Goal: Information Seeking & Learning: Learn about a topic

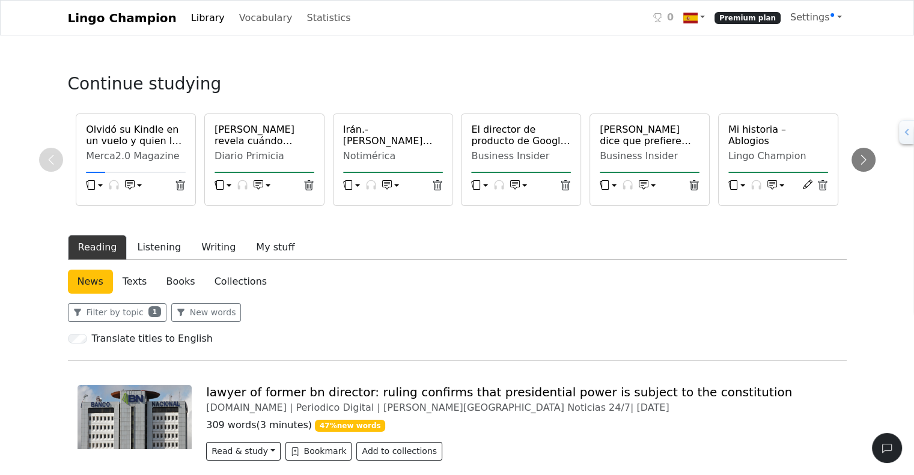
click at [187, 16] on link "Library" at bounding box center [207, 18] width 43 height 24
click at [186, 14] on link "Library" at bounding box center [207, 18] width 43 height 24
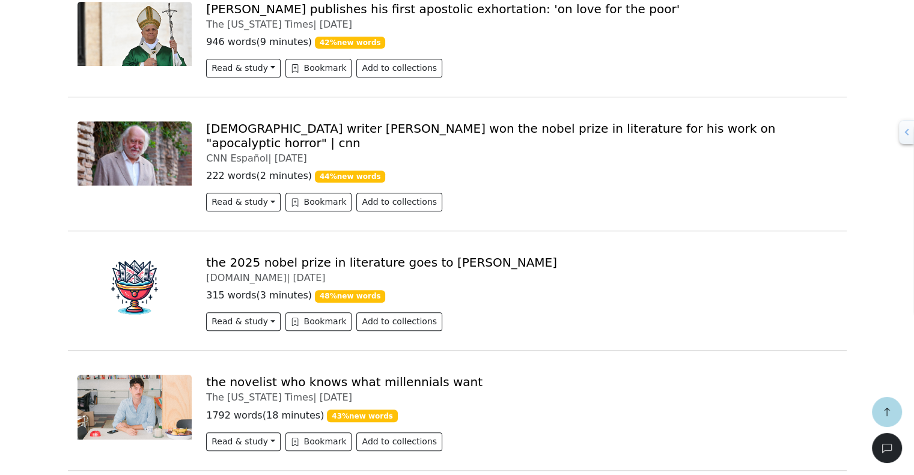
scroll to position [504, 0]
click at [293, 312] on button "Bookmark" at bounding box center [318, 321] width 67 height 19
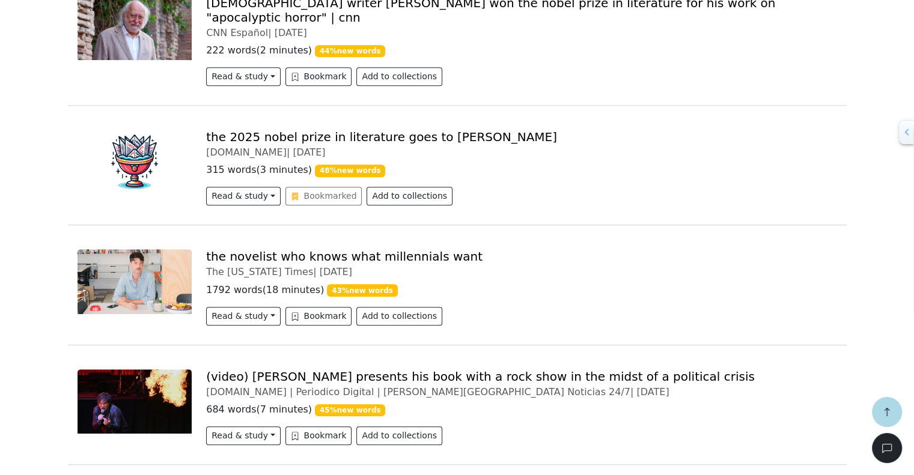
scroll to position [629, 0]
click at [303, 306] on button "Bookmark" at bounding box center [318, 315] width 67 height 19
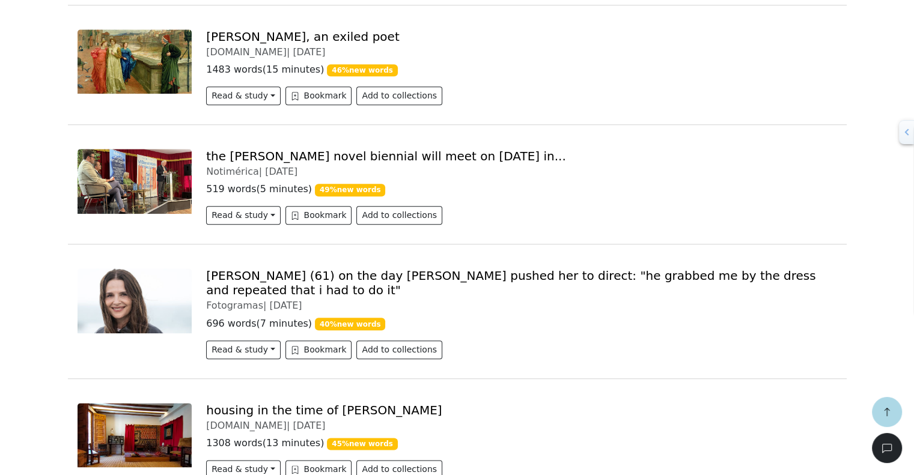
scroll to position [1226, 0]
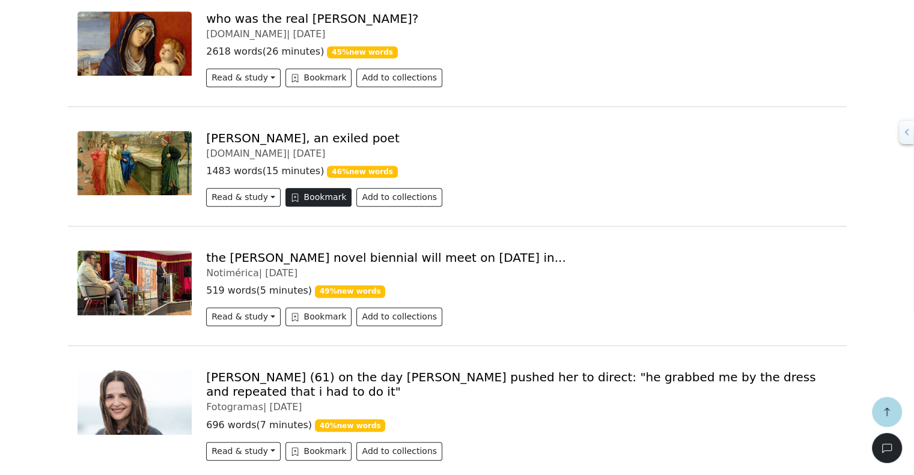
click at [306, 188] on button "Bookmark" at bounding box center [318, 197] width 67 height 19
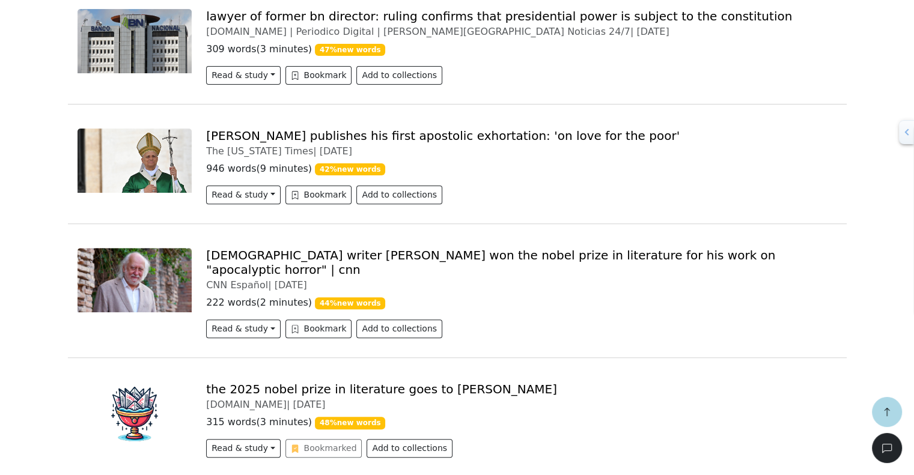
scroll to position [0, 0]
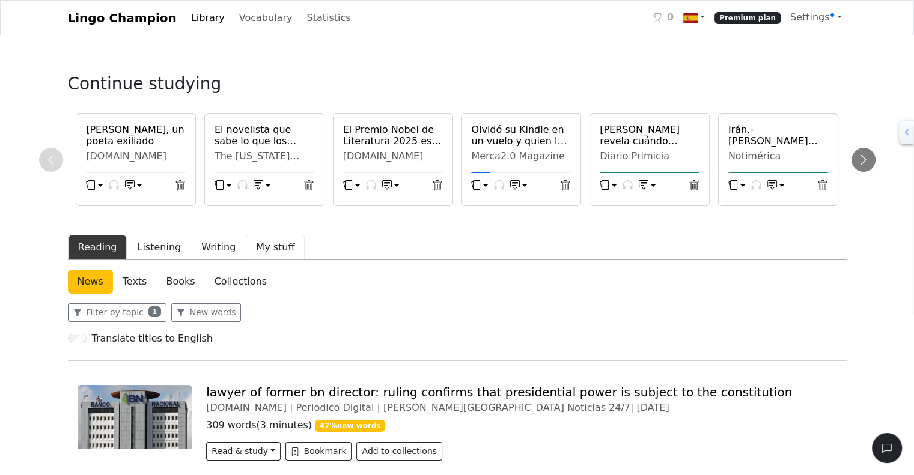
click at [273, 249] on button "My stuff" at bounding box center [275, 247] width 59 height 25
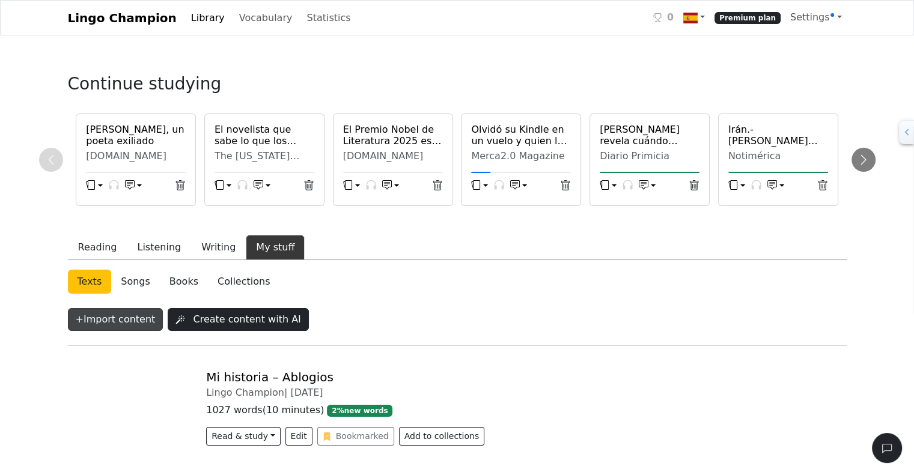
click at [127, 323] on button "+ Import content" at bounding box center [116, 319] width 96 height 23
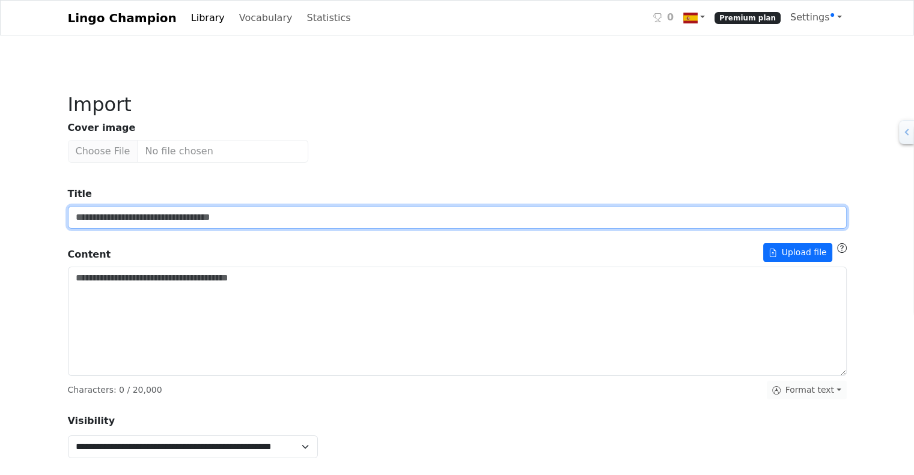
click at [178, 216] on input "Title" at bounding box center [457, 217] width 779 height 23
type input "**********"
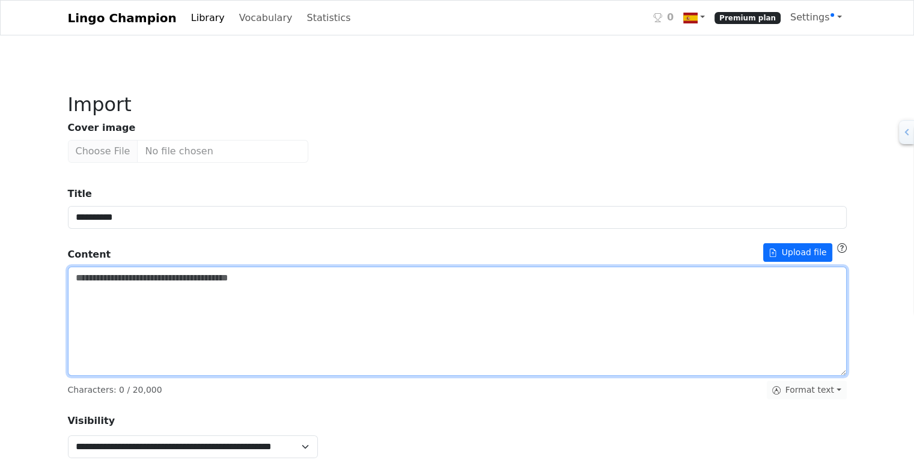
click at [167, 297] on textarea "Title" at bounding box center [457, 321] width 779 height 109
paste textarea "**********"
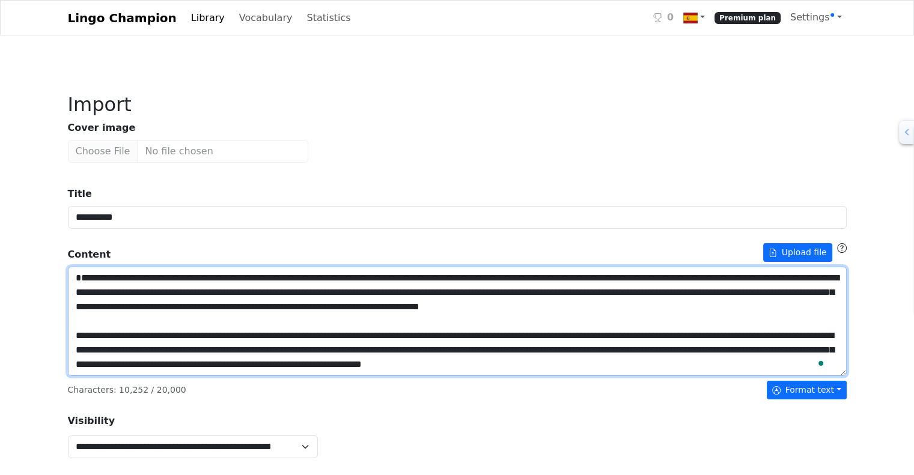
scroll to position [129, 0]
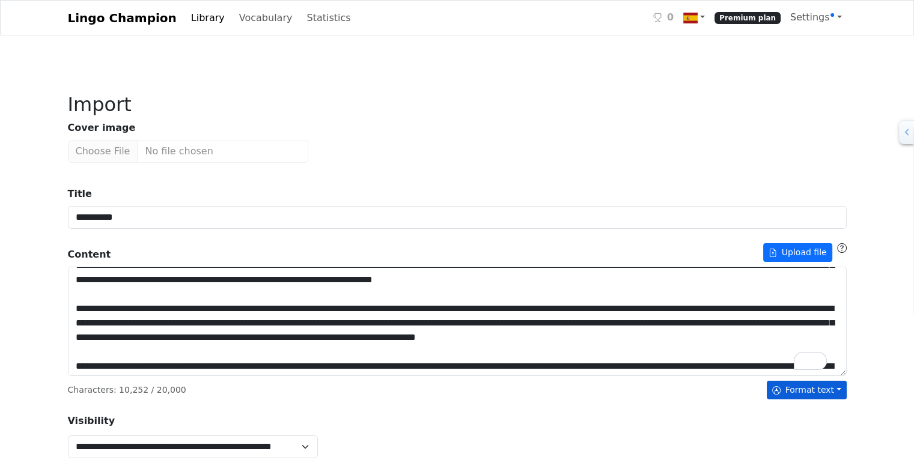
click at [835, 393] on button "Format text" at bounding box center [807, 390] width 80 height 19
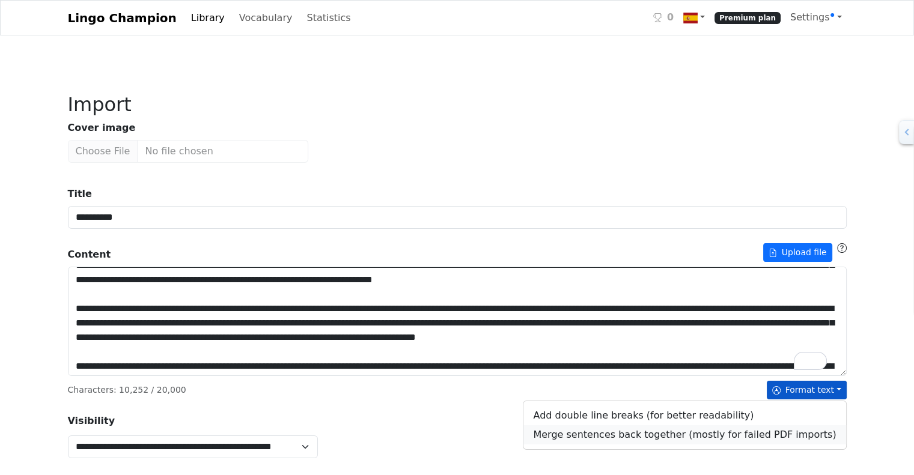
click at [766, 436] on link "Merge sentences back together (mostly for failed PDF imports)" at bounding box center [684, 434] width 322 height 19
type textarea "**********"
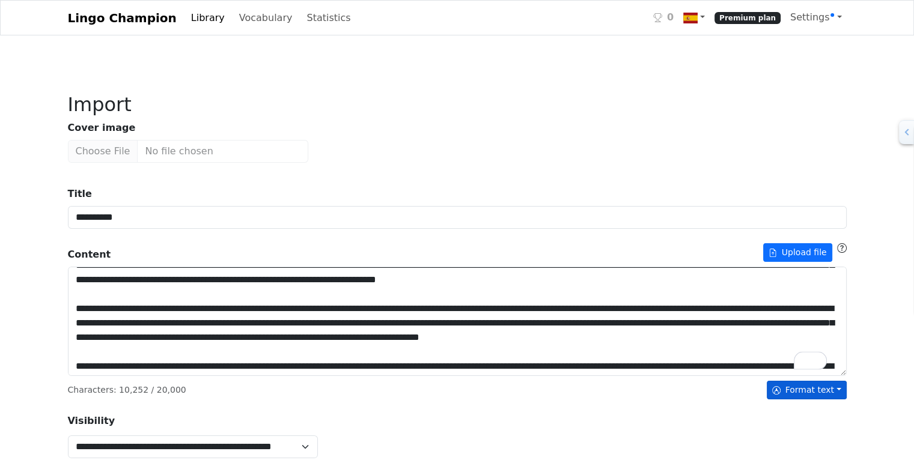
click at [817, 393] on button "Format text" at bounding box center [807, 390] width 80 height 19
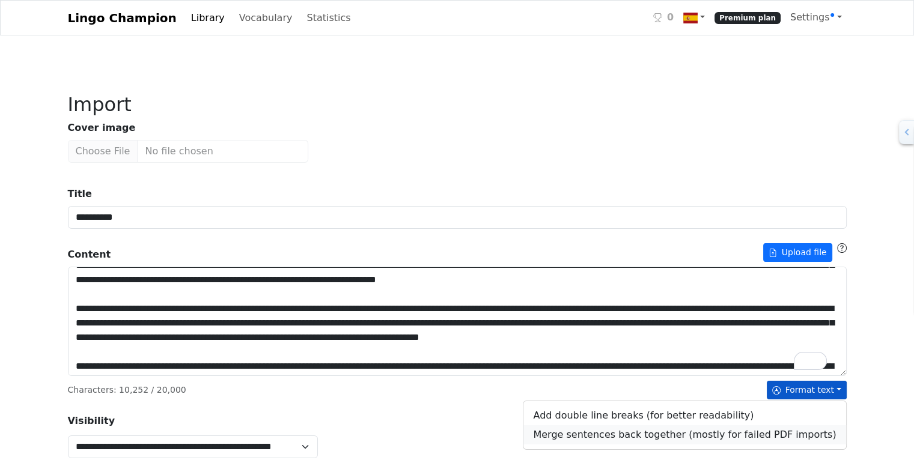
click at [756, 436] on link "Merge sentences back together (mostly for failed PDF imports)" at bounding box center [684, 434] width 322 height 19
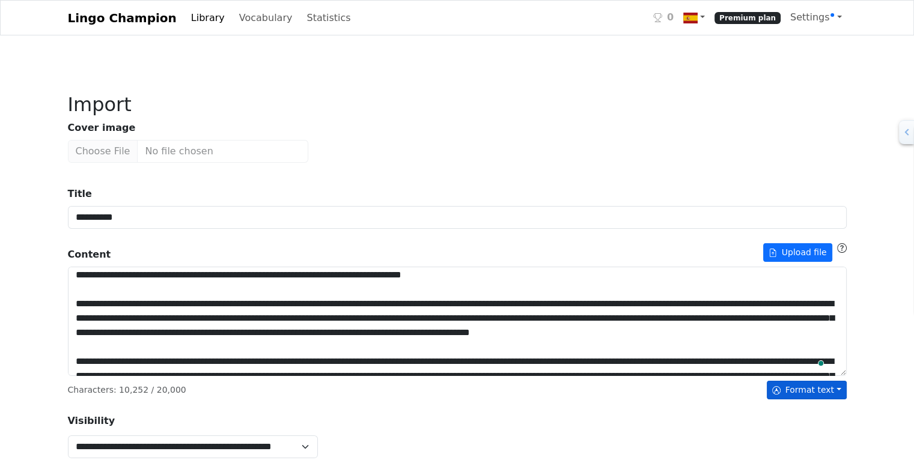
click at [781, 388] on icon "button" at bounding box center [776, 390] width 8 height 8
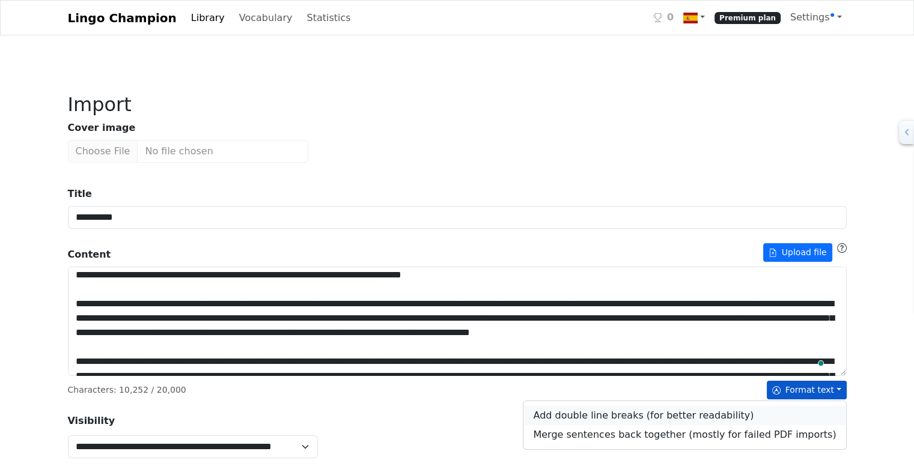
click at [721, 410] on link "Add double line breaks (for better readability)" at bounding box center [684, 415] width 322 height 19
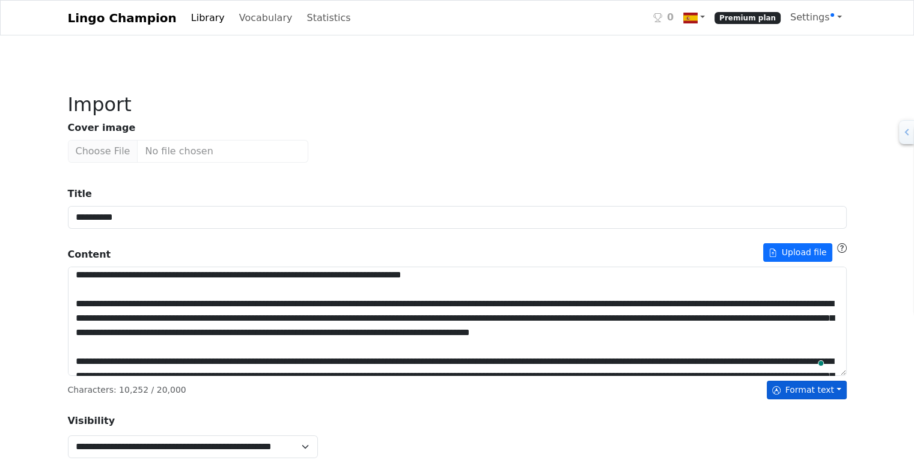
click at [800, 386] on button "Format text" at bounding box center [807, 390] width 80 height 19
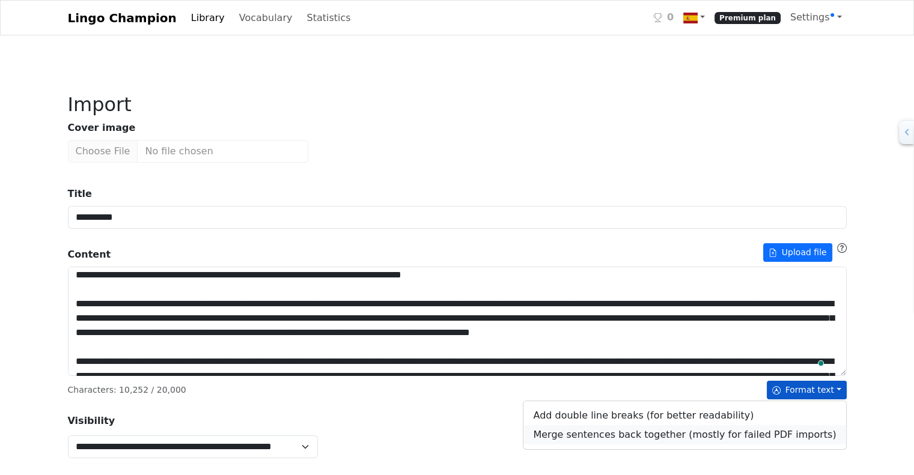
click at [784, 441] on link "Merge sentences back together (mostly for failed PDF imports)" at bounding box center [684, 434] width 322 height 19
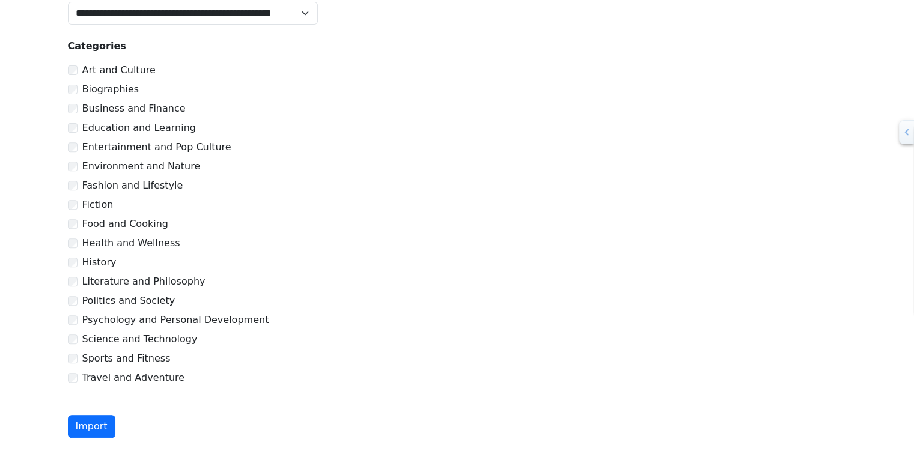
click at [70, 319] on div "Psychology and Personal Development" at bounding box center [457, 320] width 779 height 14
click at [89, 432] on button "Import" at bounding box center [91, 426] width 47 height 23
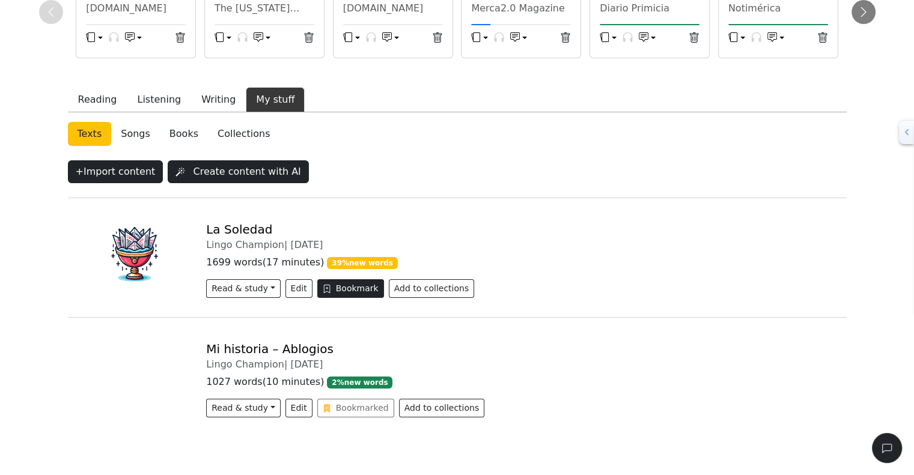
click at [347, 294] on button "Bookmark" at bounding box center [350, 288] width 67 height 19
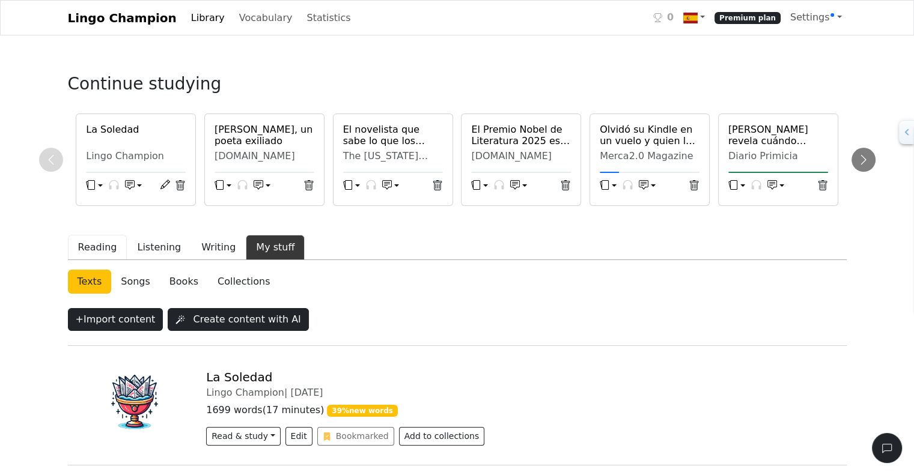
click at [94, 249] on button "Reading" at bounding box center [97, 247] width 59 height 25
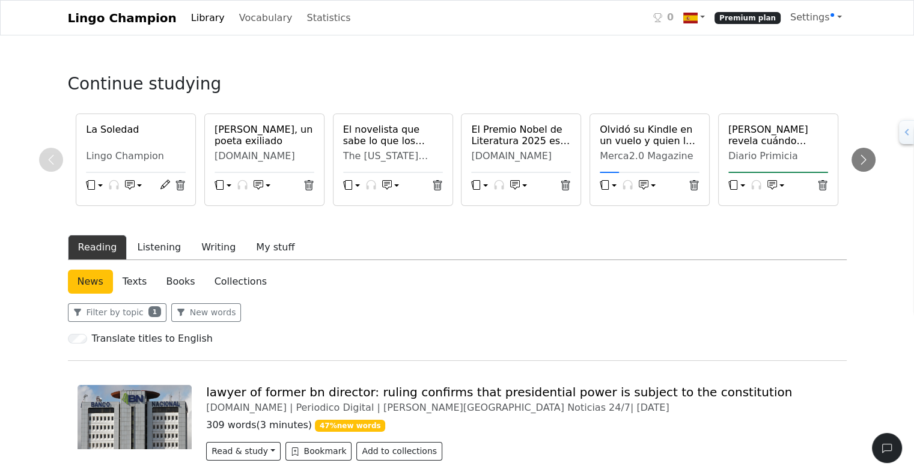
click at [133, 285] on link "Texts" at bounding box center [135, 282] width 44 height 24
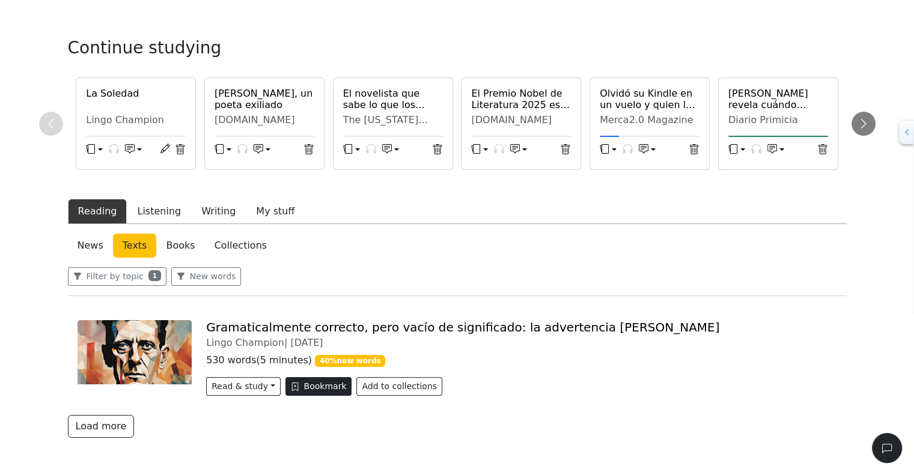
click at [299, 387] on button "Bookmark" at bounding box center [318, 386] width 67 height 19
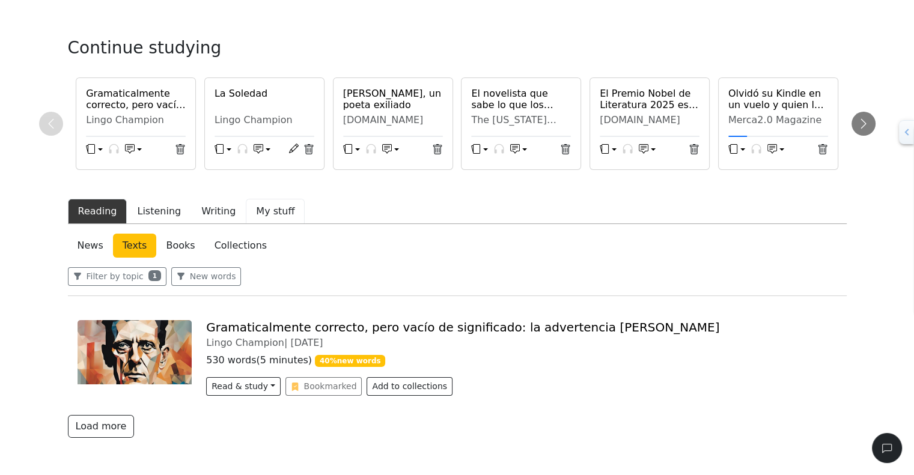
click at [265, 217] on button "My stuff" at bounding box center [275, 211] width 59 height 25
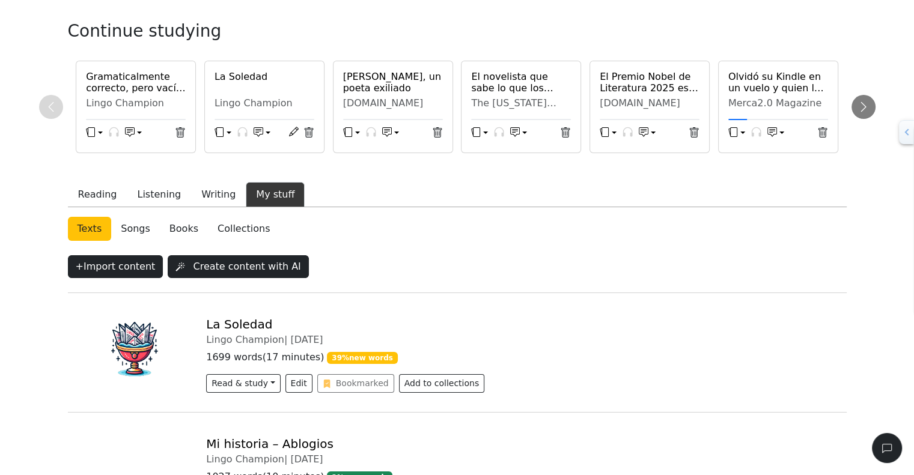
scroll to position [52, 0]
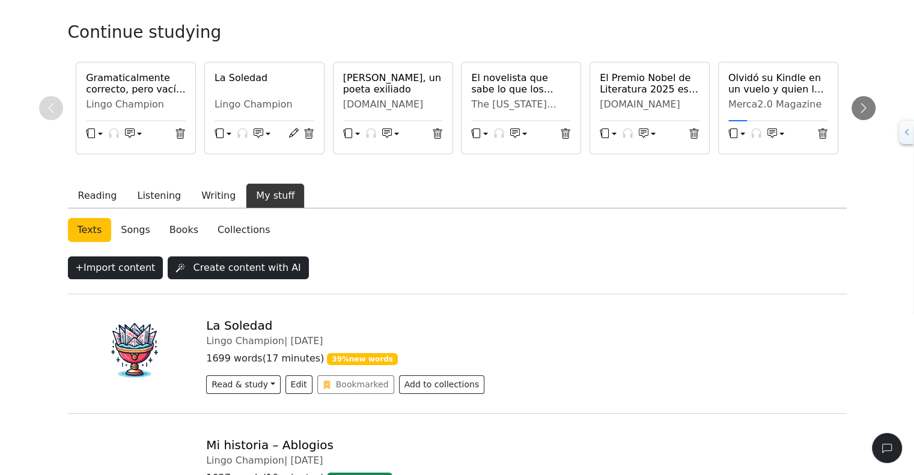
click at [229, 236] on link "Collections" at bounding box center [244, 230] width 72 height 24
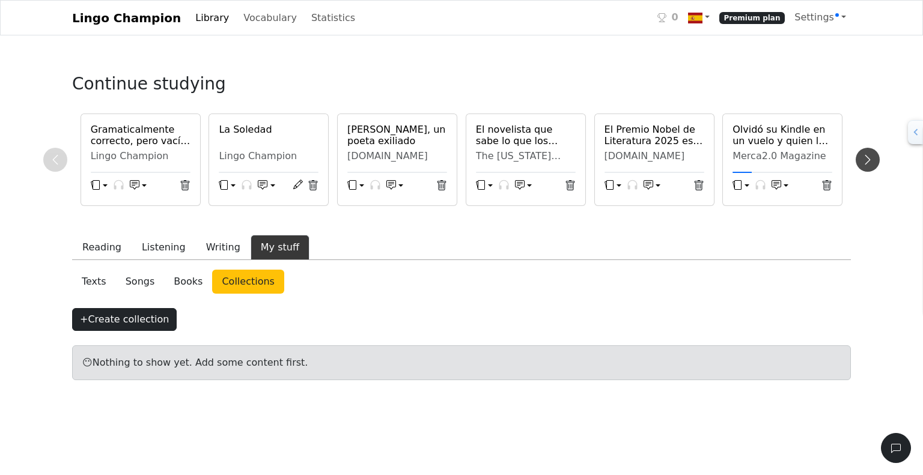
click at [871, 156] on icon at bounding box center [868, 160] width 12 height 12
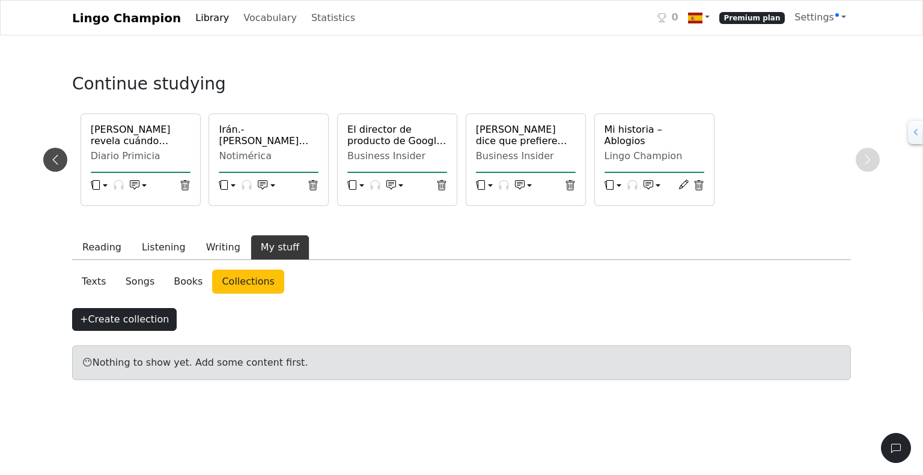
click at [50, 166] on icon at bounding box center [55, 160] width 12 height 12
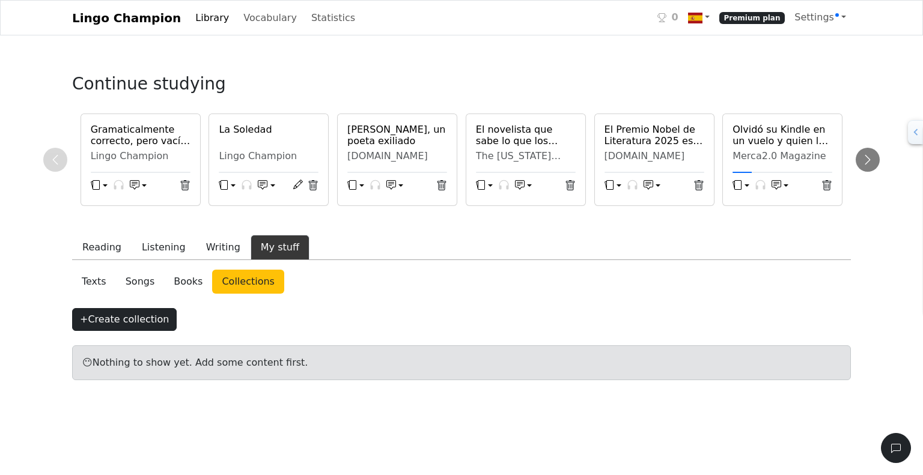
click at [252, 132] on h6 "La Soledad" at bounding box center [269, 129] width 100 height 11
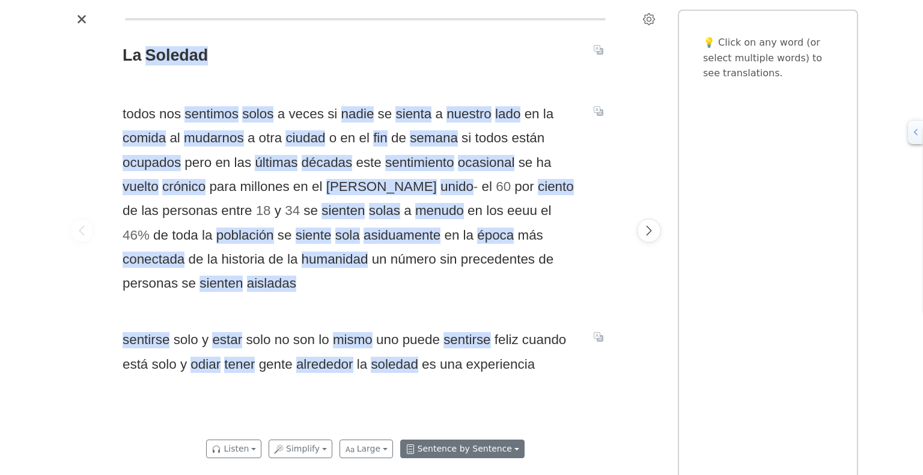
click at [475, 454] on button "Sentence by Sentence" at bounding box center [462, 449] width 124 height 19
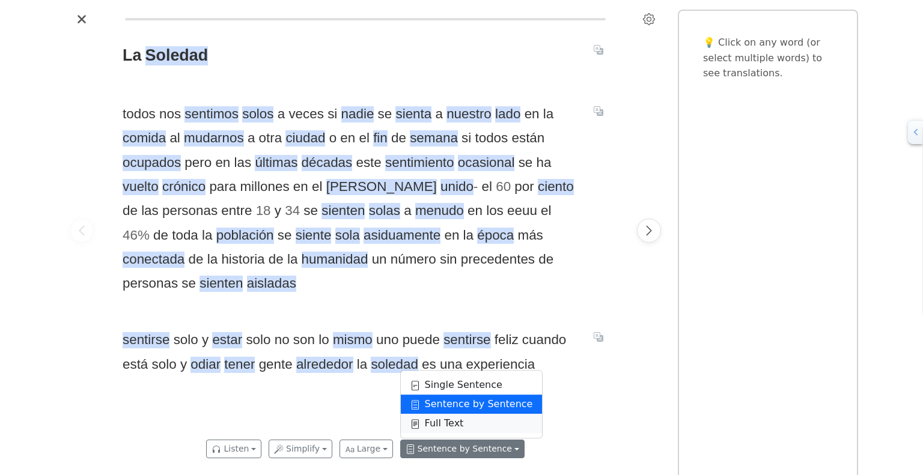
click at [445, 425] on link "Full Text" at bounding box center [472, 423] width 142 height 19
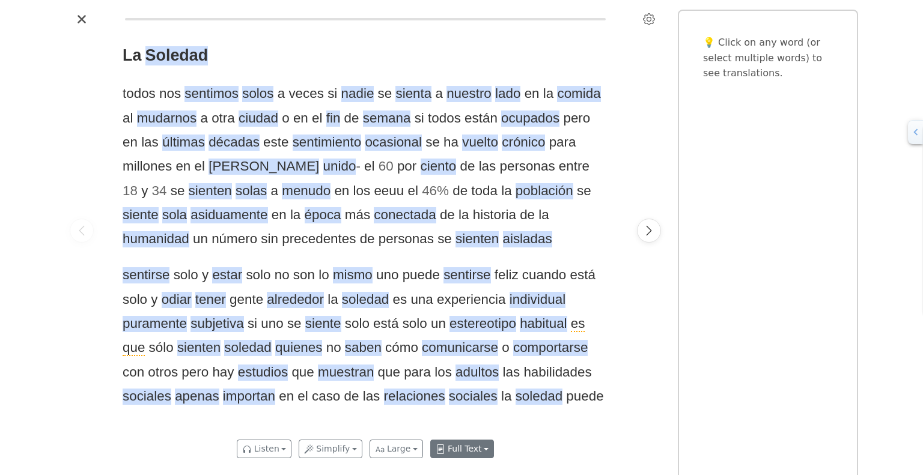
click at [457, 450] on button "Full Text" at bounding box center [462, 449] width 64 height 19
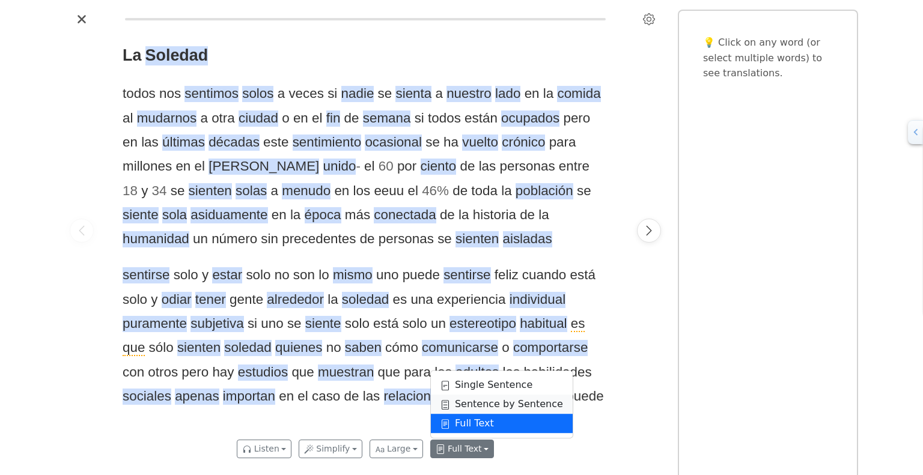
click at [454, 403] on link "Sentence by Sentence" at bounding box center [502, 404] width 142 height 19
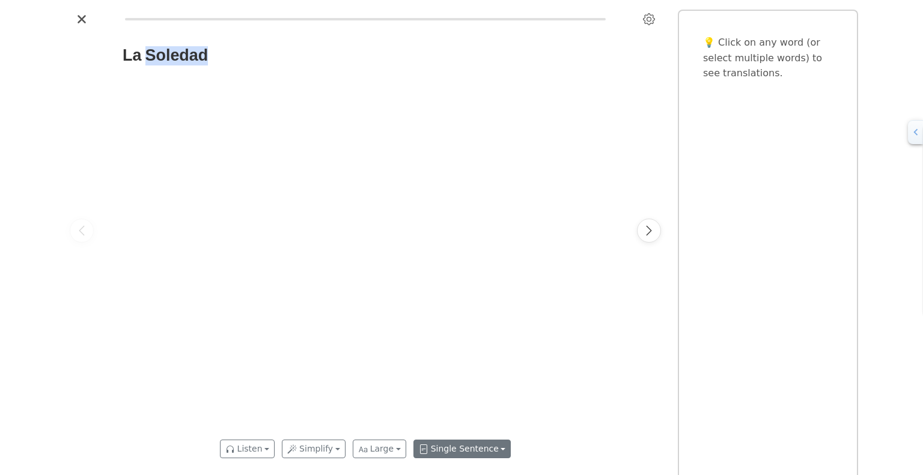
click at [451, 446] on button "Single Sentence" at bounding box center [462, 449] width 98 height 19
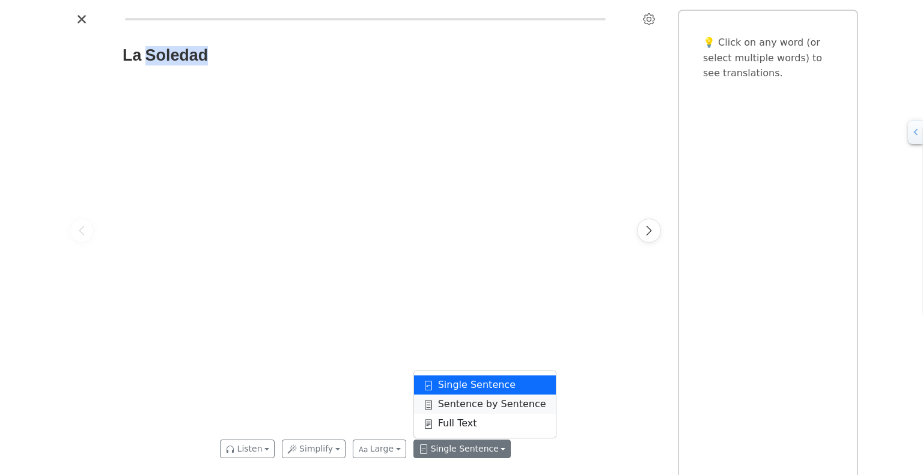
click at [458, 405] on link "Sentence by Sentence" at bounding box center [485, 404] width 142 height 19
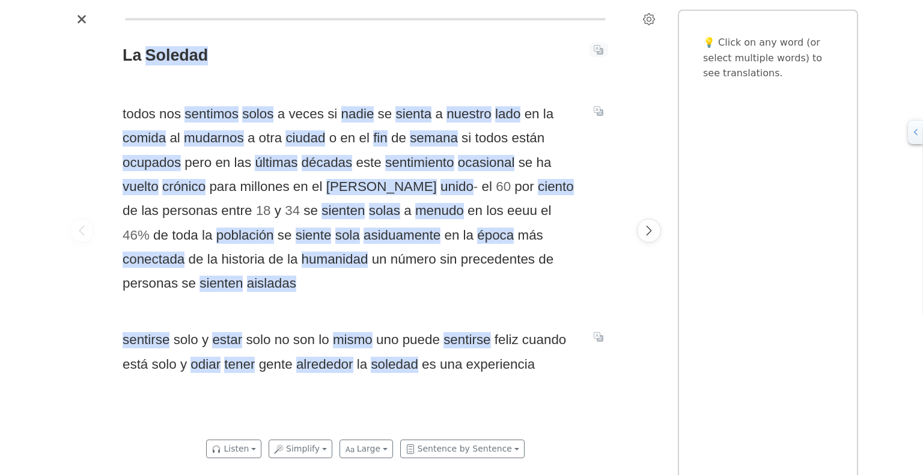
click at [595, 53] on icon "Translate sentence" at bounding box center [599, 50] width 10 height 10
drag, startPoint x: 515, startPoint y: 157, endPoint x: 157, endPoint y: 190, distance: 359.1
click at [157, 190] on span "todos nos sentimos solos a veces si nadie se sienta a nuestro lado en la comida…" at bounding box center [351, 199] width 457 height 194
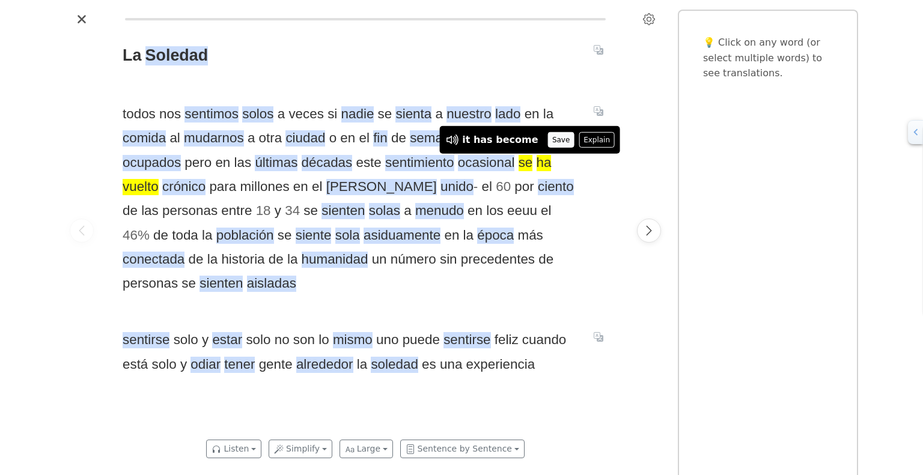
click at [547, 141] on button "Save" at bounding box center [560, 140] width 26 height 16
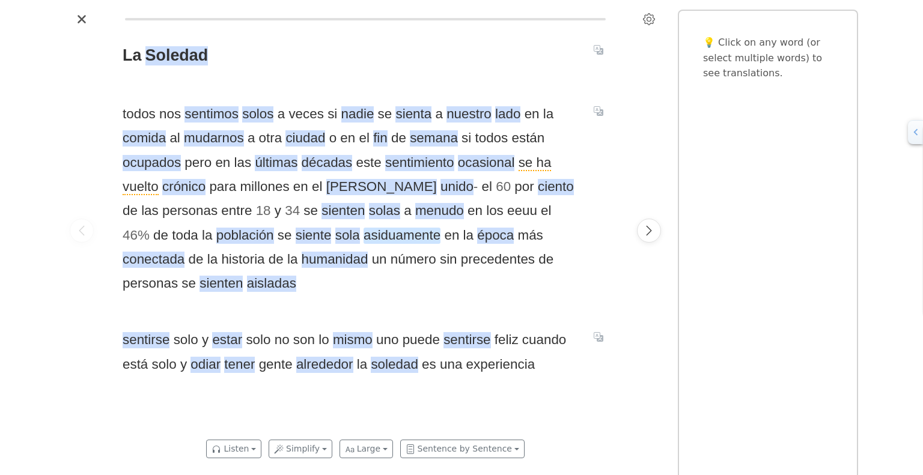
click at [370, 232] on span "asiduamente" at bounding box center [402, 236] width 77 height 16
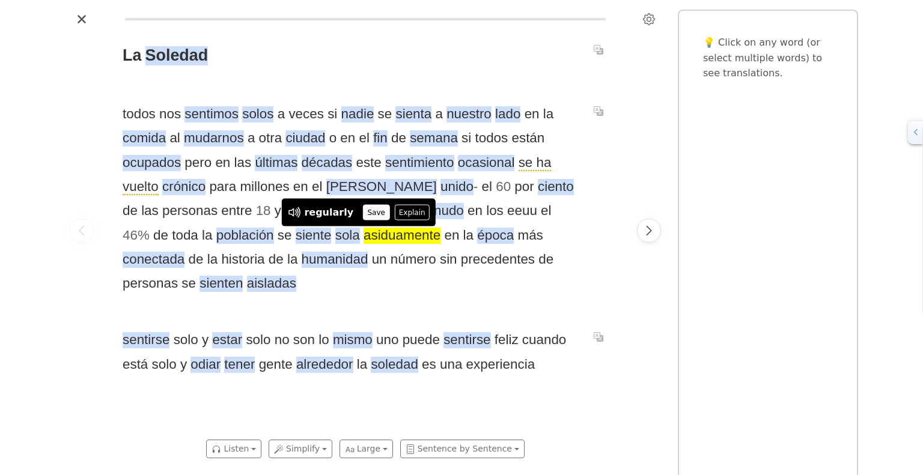
click at [369, 214] on button "Save" at bounding box center [376, 213] width 26 height 16
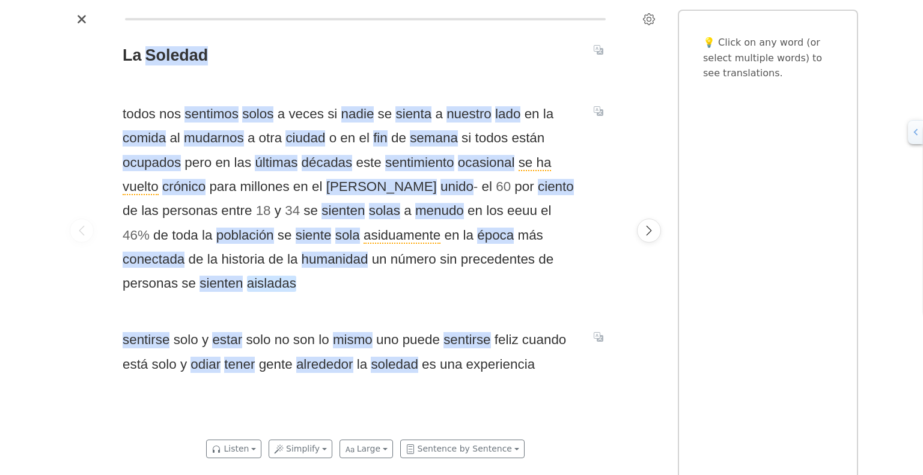
click at [247, 284] on span "aisladas" at bounding box center [271, 284] width 49 height 16
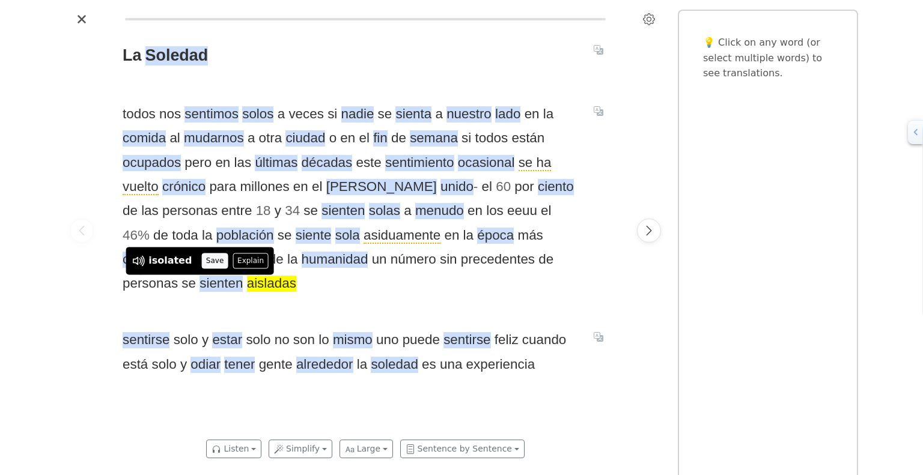
click at [204, 261] on button "Save" at bounding box center [214, 261] width 26 height 16
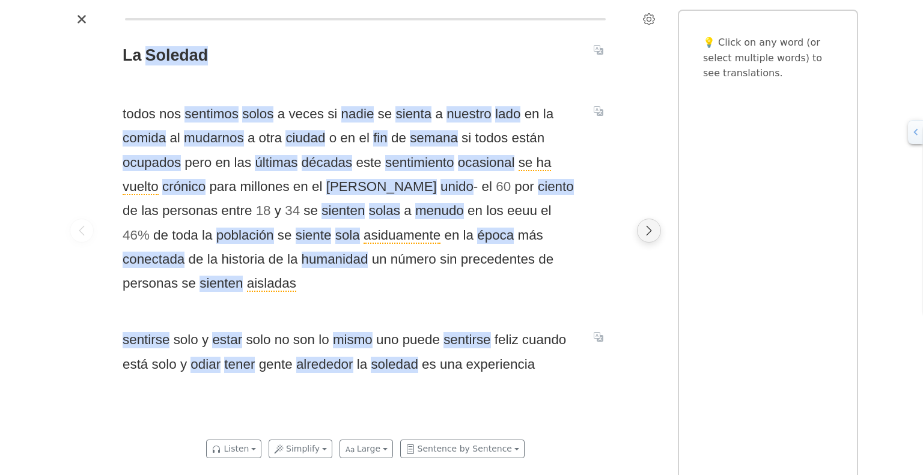
click at [652, 235] on icon "Next page" at bounding box center [649, 231] width 12 height 12
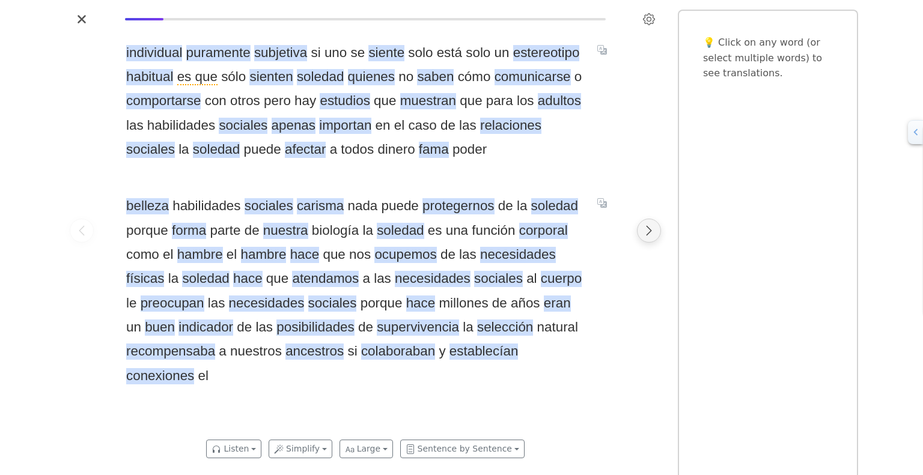
scroll to position [0, 510]
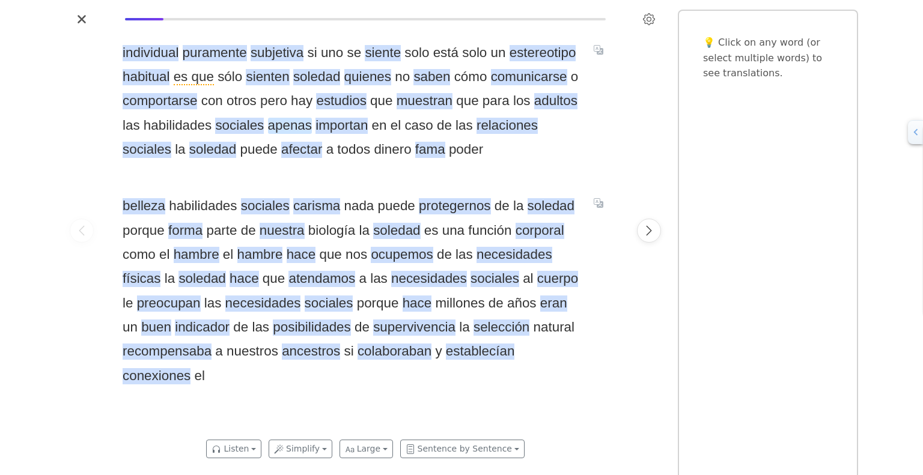
click at [276, 128] on span "apenas" at bounding box center [290, 126] width 44 height 16
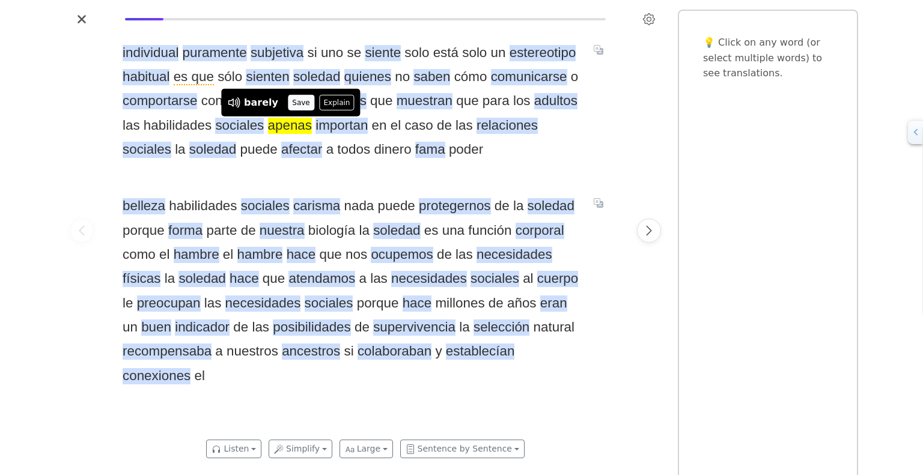
click at [290, 100] on button "Save" at bounding box center [301, 103] width 26 height 16
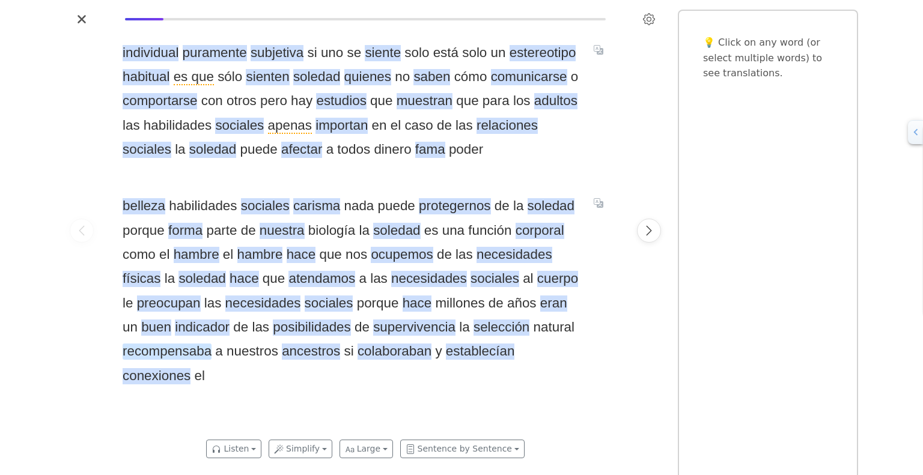
click at [132, 350] on span "recompensaba" at bounding box center [167, 352] width 89 height 16
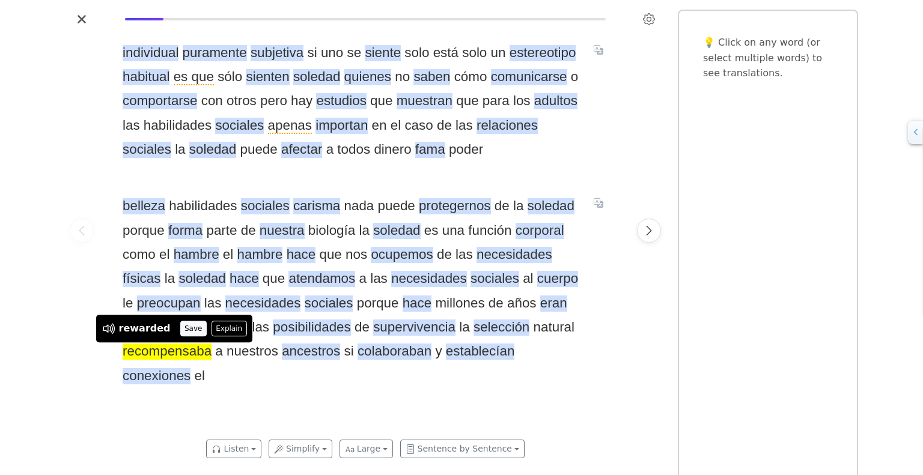
click at [180, 326] on button "Save" at bounding box center [193, 329] width 26 height 16
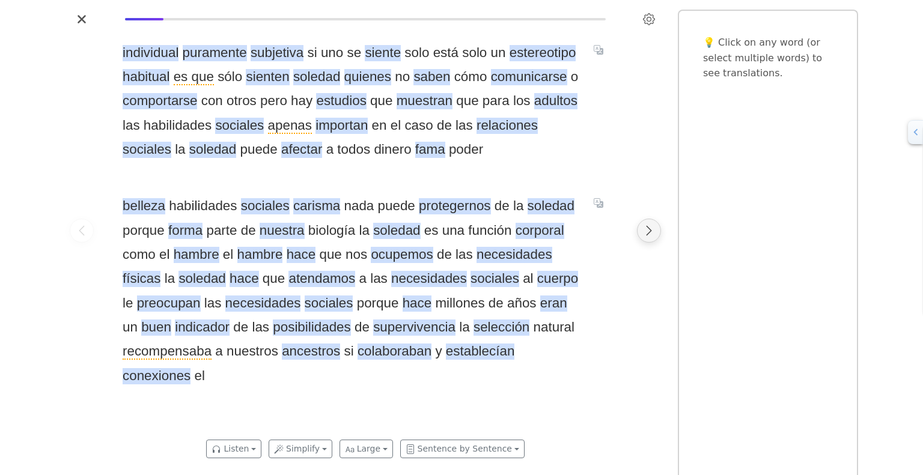
click at [651, 233] on icon "Next page" at bounding box center [649, 231] width 12 height 12
click at [648, 233] on icon "Next page" at bounding box center [649, 231] width 12 height 12
click at [594, 373] on div "belleza habilidades sociales carisma nada puede protegernos de la soledad porqu…" at bounding box center [366, 291] width 486 height 194
click at [650, 234] on icon "Next page" at bounding box center [649, 231] width 12 height 12
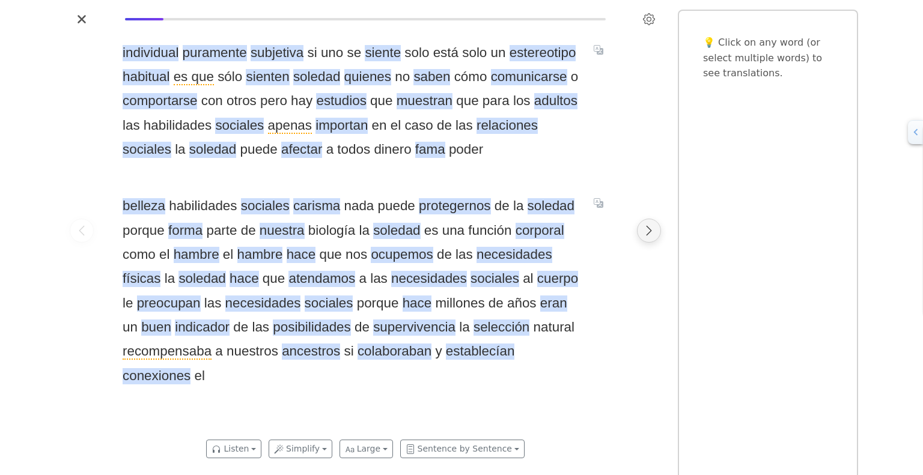
click at [645, 231] on icon "Next page" at bounding box center [649, 231] width 12 height 12
click at [591, 384] on div "belleza habilidades sociales carisma nada puede protegernos de la soledad porqu…" at bounding box center [366, 291] width 486 height 194
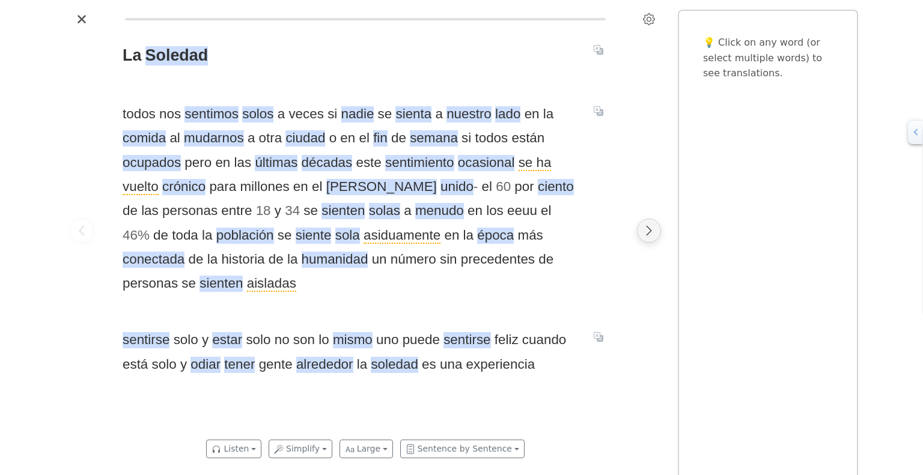
click at [654, 238] on button "Next page" at bounding box center [649, 231] width 24 height 24
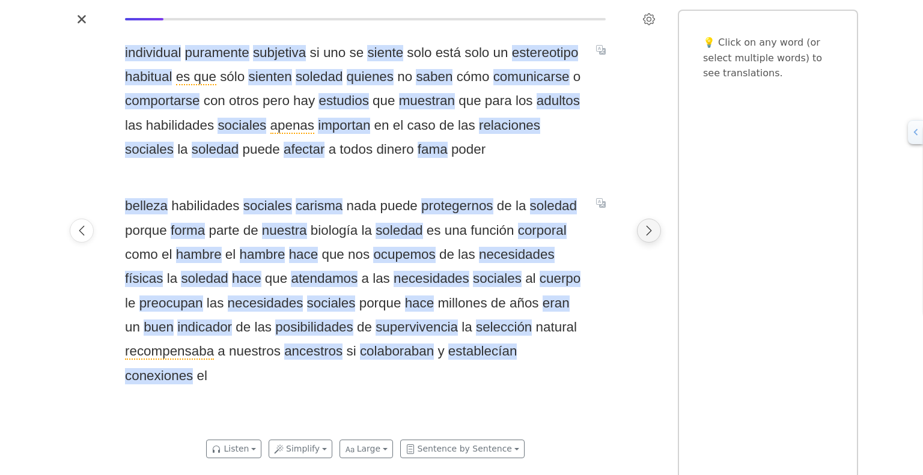
scroll to position [0, 510]
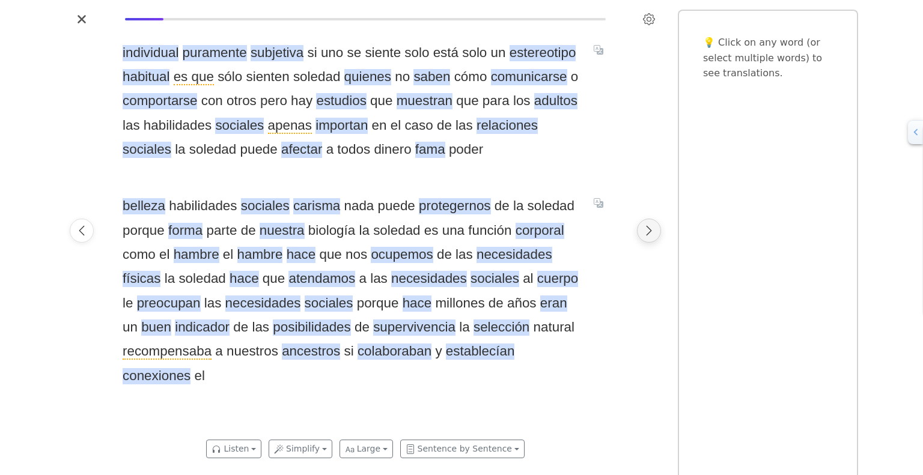
click at [654, 238] on button "Next page" at bounding box center [649, 231] width 24 height 24
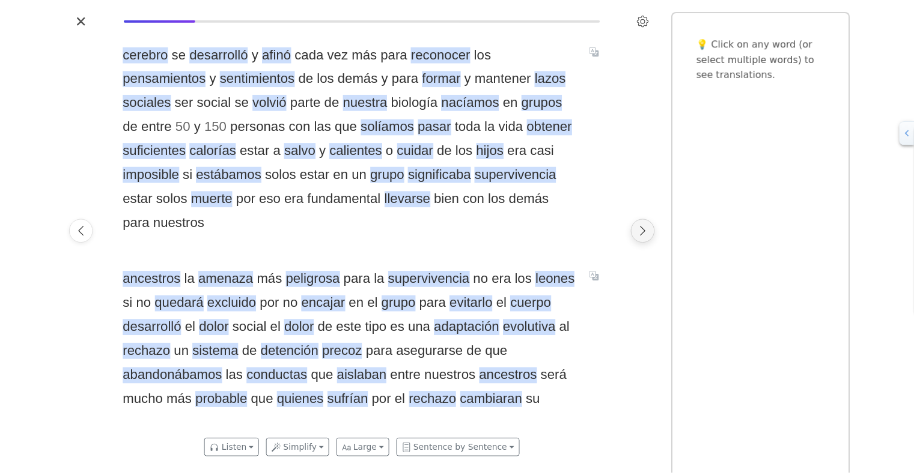
scroll to position [0, 1019]
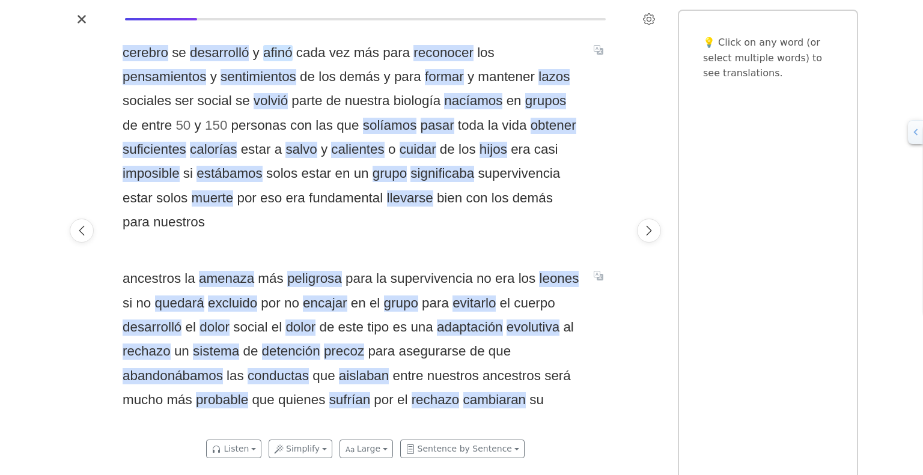
click at [279, 57] on span "afinó" at bounding box center [277, 53] width 29 height 16
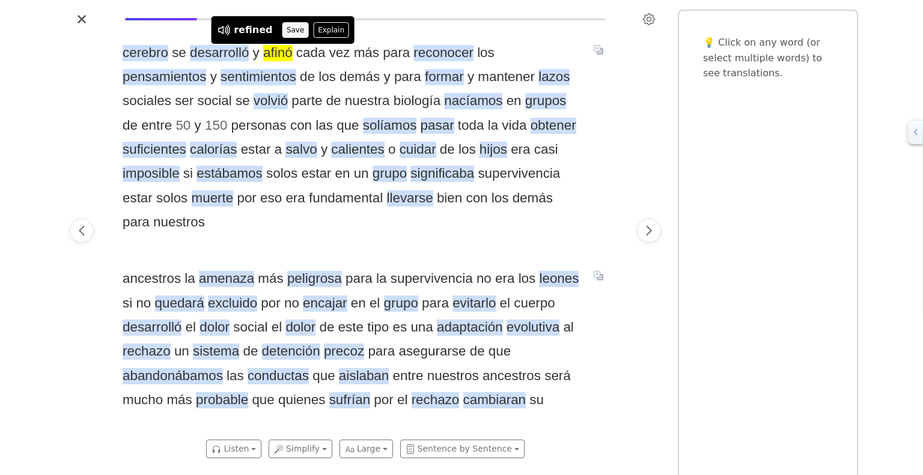
click at [285, 35] on button "Save" at bounding box center [295, 30] width 26 height 16
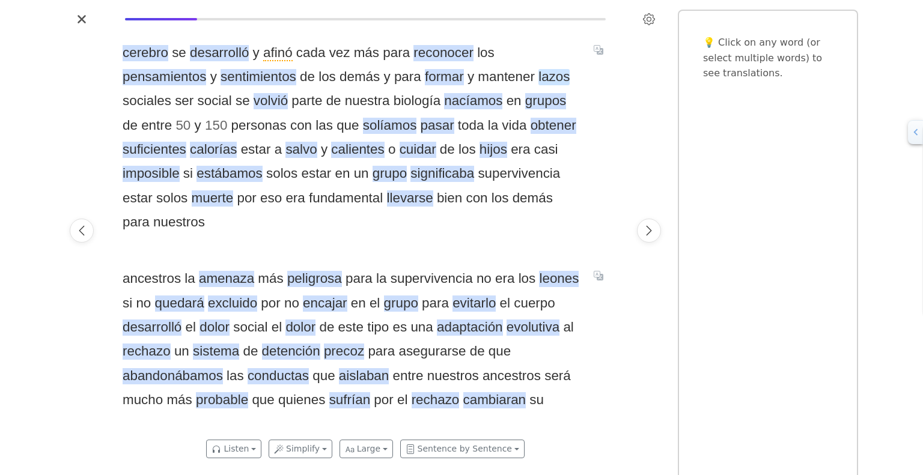
click at [538, 79] on span "lazos" at bounding box center [553, 77] width 31 height 16
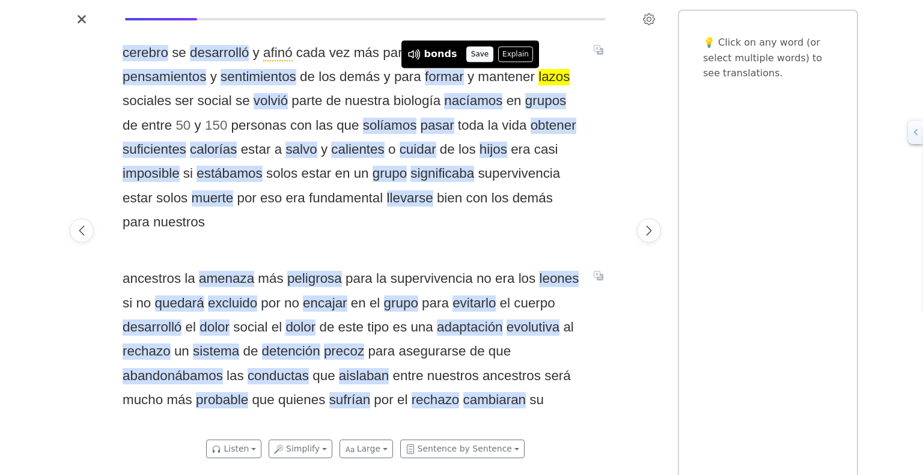
click at [474, 56] on button "Save" at bounding box center [479, 54] width 26 height 16
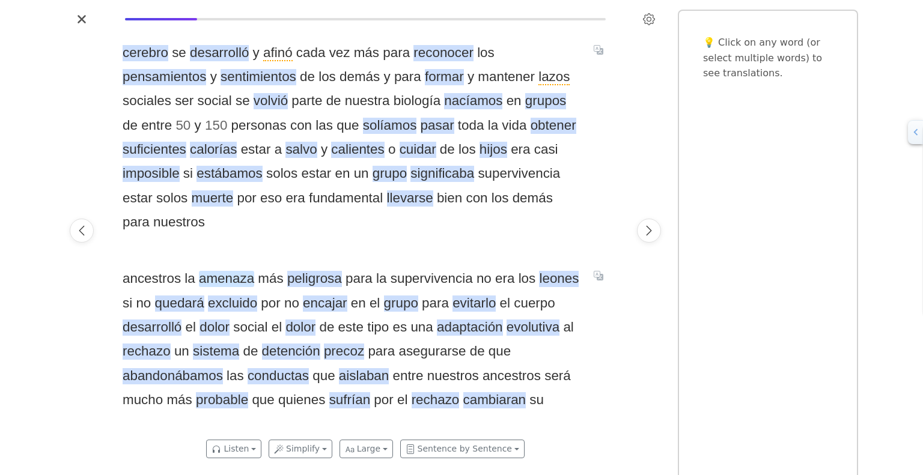
click at [220, 271] on span "amenaza" at bounding box center [226, 279] width 55 height 16
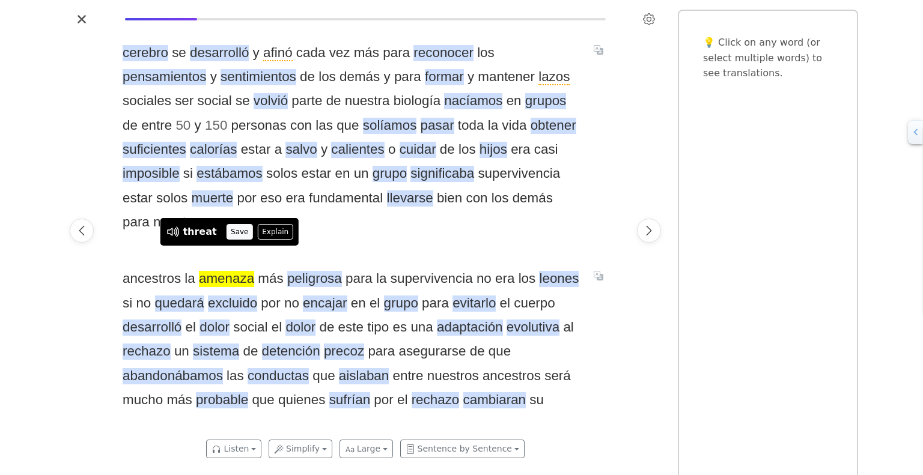
click at [228, 231] on button "Save" at bounding box center [240, 232] width 26 height 16
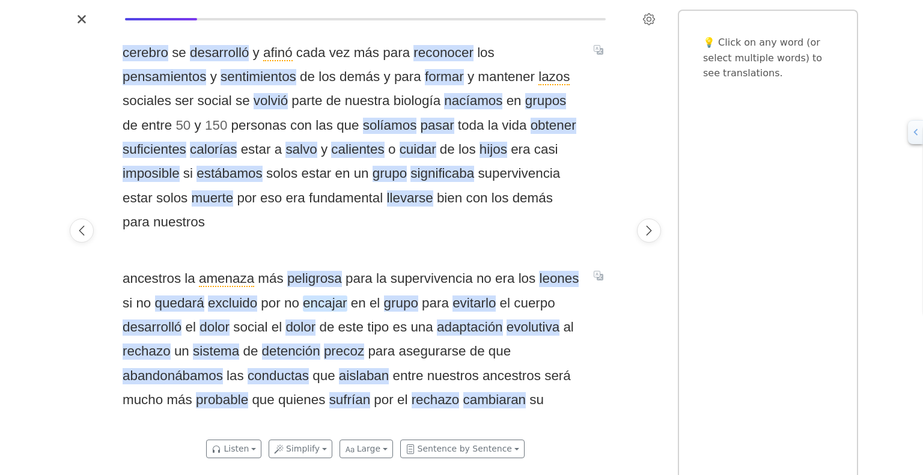
click at [326, 296] on span "encajar" at bounding box center [325, 304] width 44 height 16
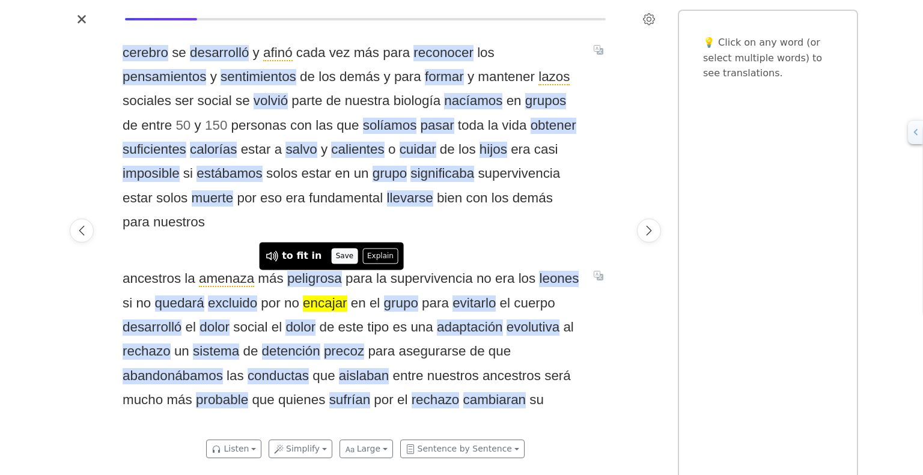
click at [336, 258] on button "Save" at bounding box center [344, 256] width 26 height 16
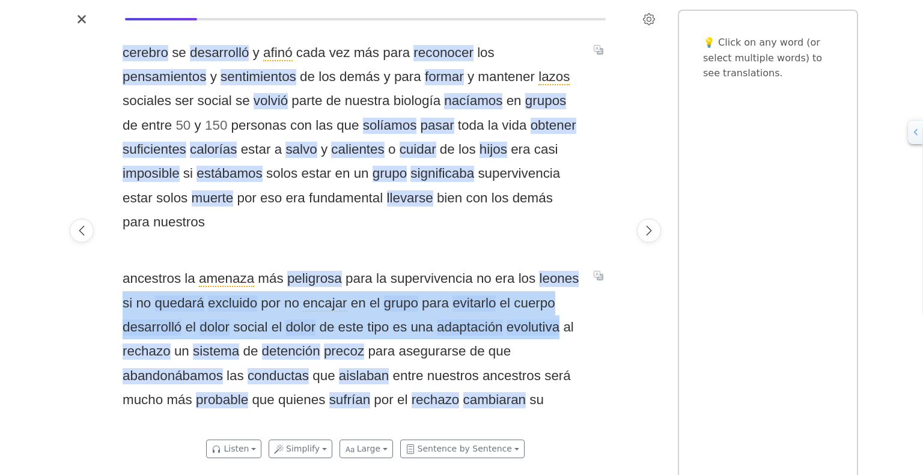
drag, startPoint x: 123, startPoint y: 281, endPoint x: 558, endPoint y: 308, distance: 435.3
click at [558, 308] on span "ancestros la amenaza más peligrosa para la supervivencia no era los leones si n…" at bounding box center [351, 339] width 457 height 145
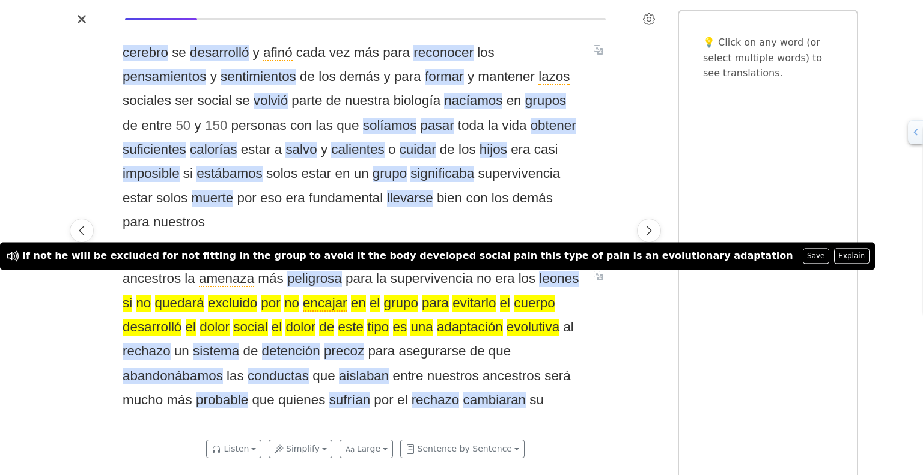
click at [602, 318] on div "ancestros la amenaza más peligrosa para la supervivencia no era los leones si n…" at bounding box center [366, 339] width 486 height 145
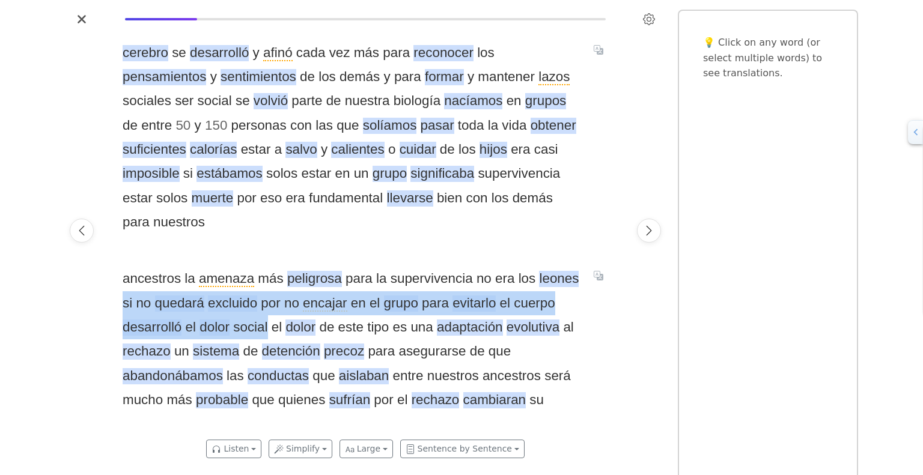
drag, startPoint x: 123, startPoint y: 279, endPoint x: 269, endPoint y: 308, distance: 148.3
click at [269, 308] on span "ancestros la amenaza más peligrosa para la supervivencia no era los leones si n…" at bounding box center [351, 339] width 457 height 145
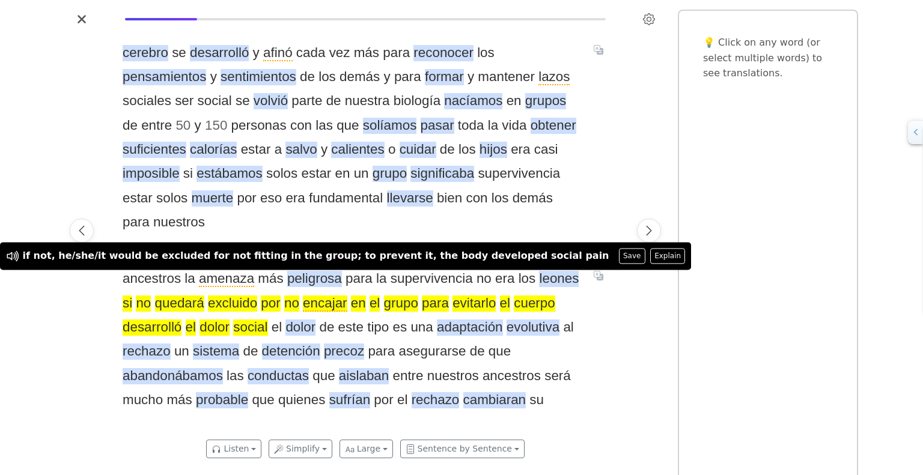
click at [76, 343] on div at bounding box center [82, 231] width 34 height 404
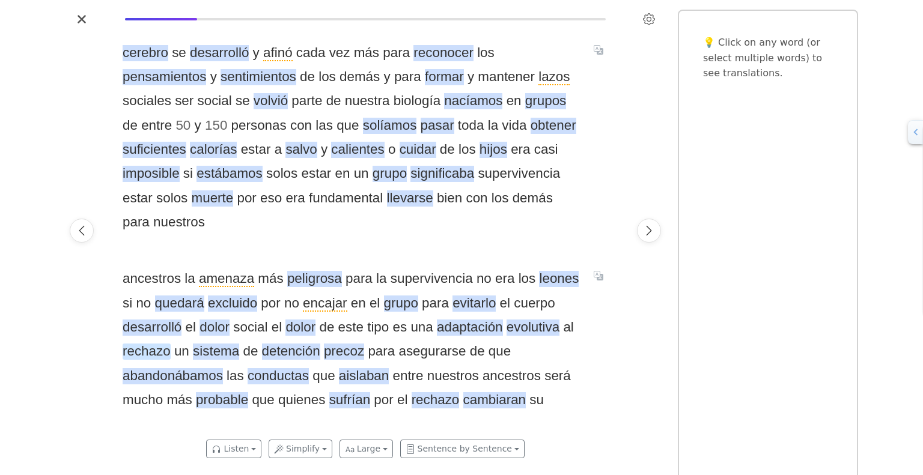
click at [156, 344] on span "rechazo" at bounding box center [147, 352] width 48 height 16
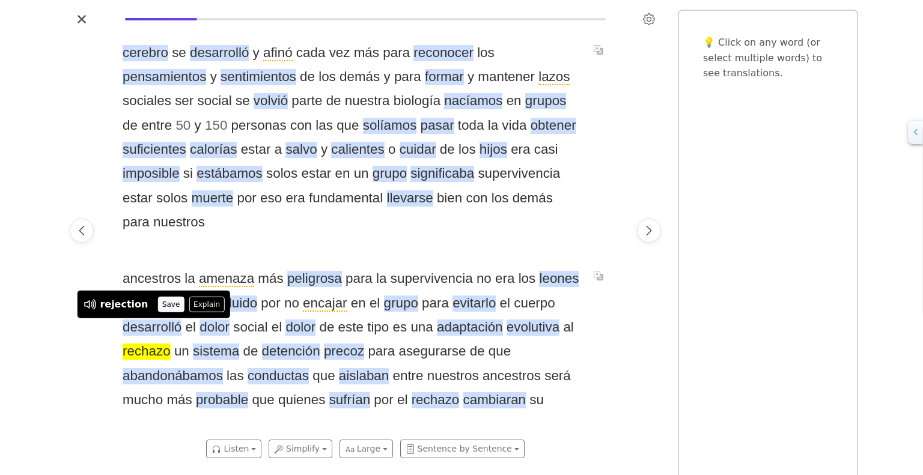
click at [161, 305] on button "Save" at bounding box center [170, 305] width 26 height 16
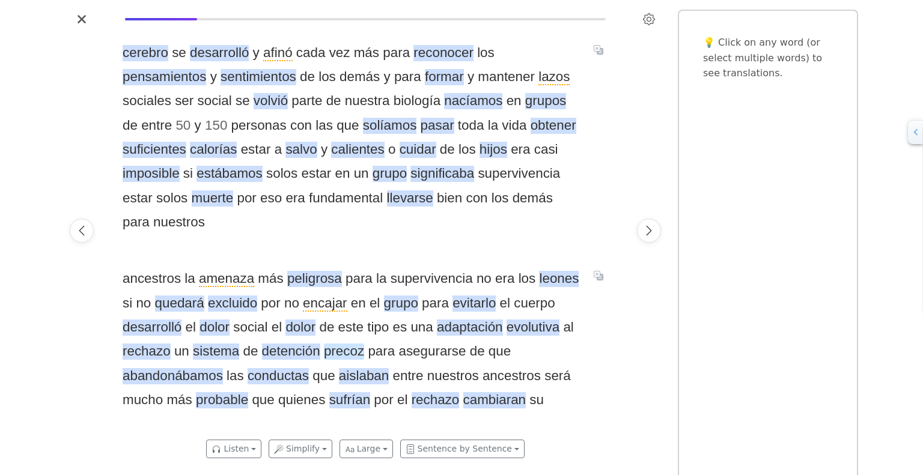
click at [344, 344] on span "precoz" at bounding box center [344, 352] width 40 height 16
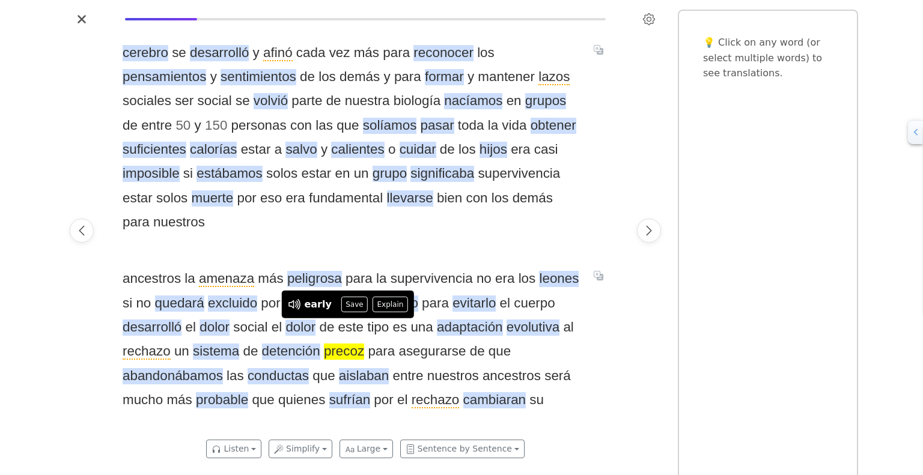
click at [94, 368] on div at bounding box center [82, 231] width 34 height 404
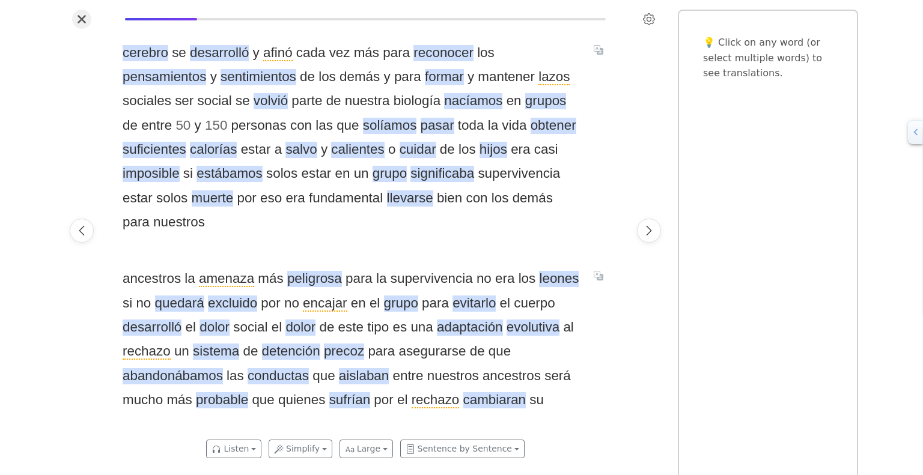
click at [73, 22] on button "Close" at bounding box center [81, 19] width 19 height 19
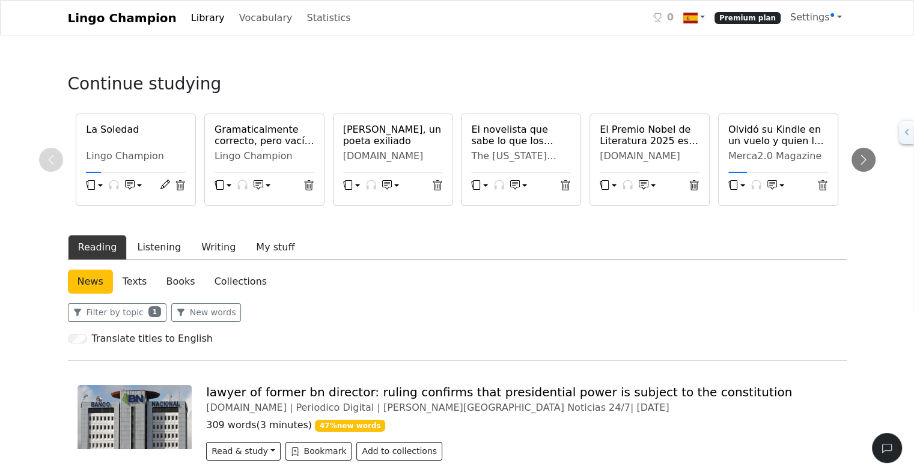
click at [178, 189] on icon at bounding box center [180, 185] width 11 height 11
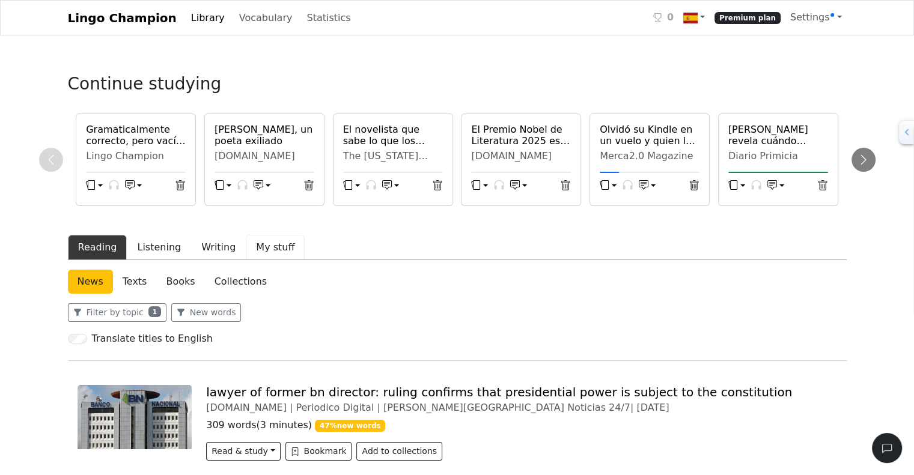
click at [267, 251] on button "My stuff" at bounding box center [275, 247] width 59 height 25
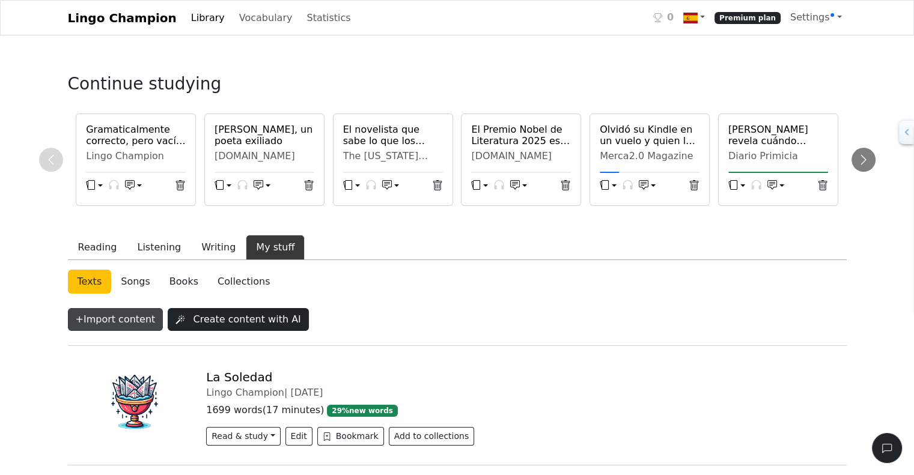
click at [109, 315] on button "+ Import content" at bounding box center [116, 319] width 96 height 23
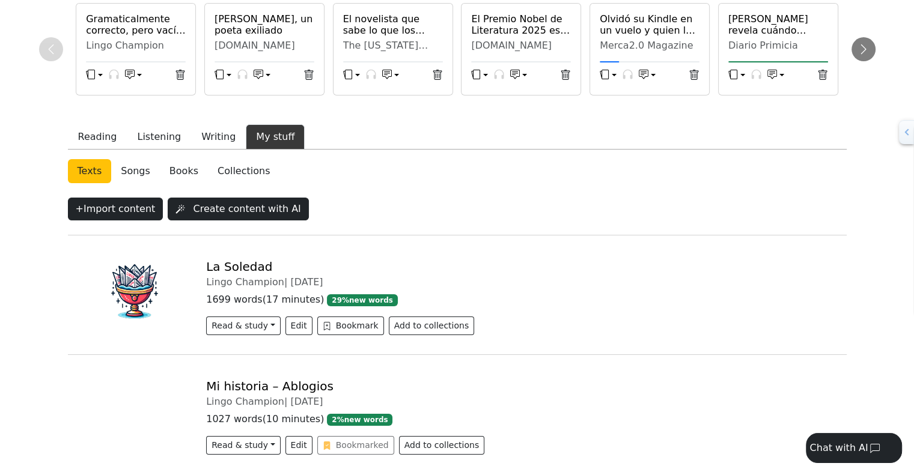
scroll to position [113, 0]
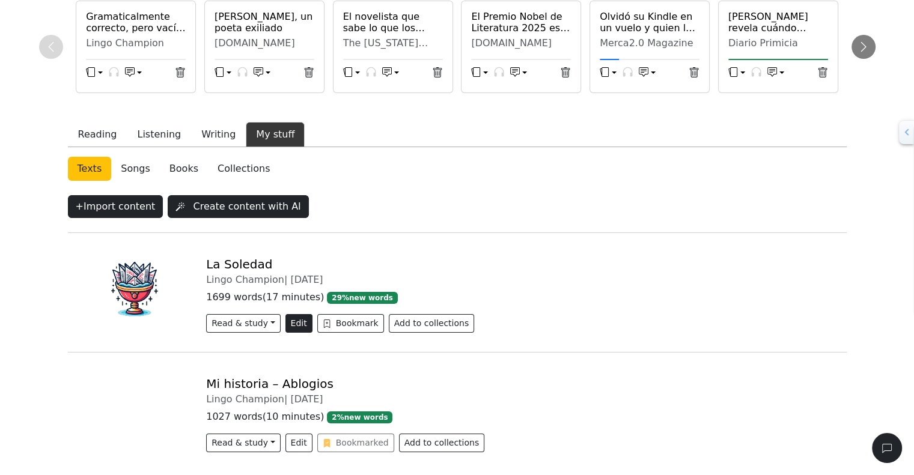
click at [285, 325] on button "Edit" at bounding box center [298, 323] width 27 height 19
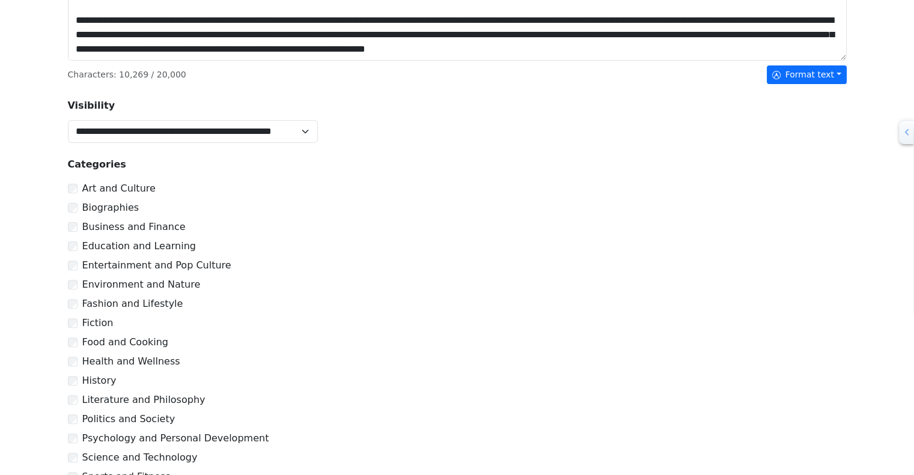
scroll to position [430, 0]
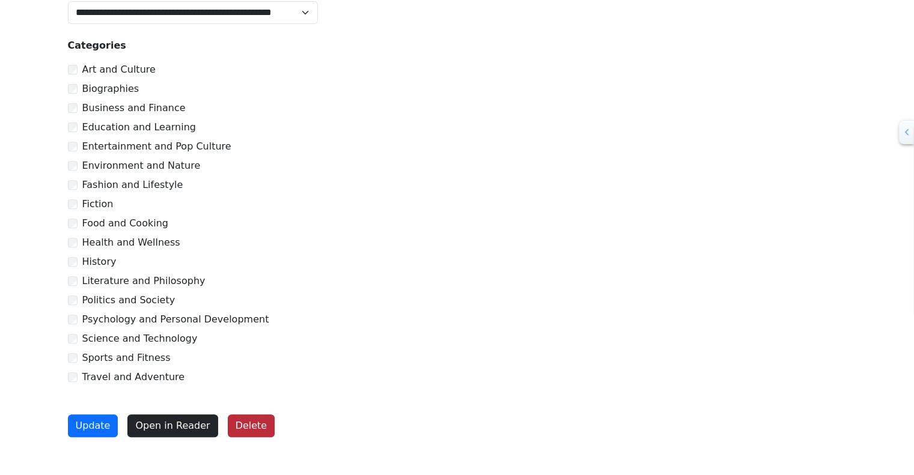
click at [245, 431] on button "Delete" at bounding box center [251, 426] width 47 height 23
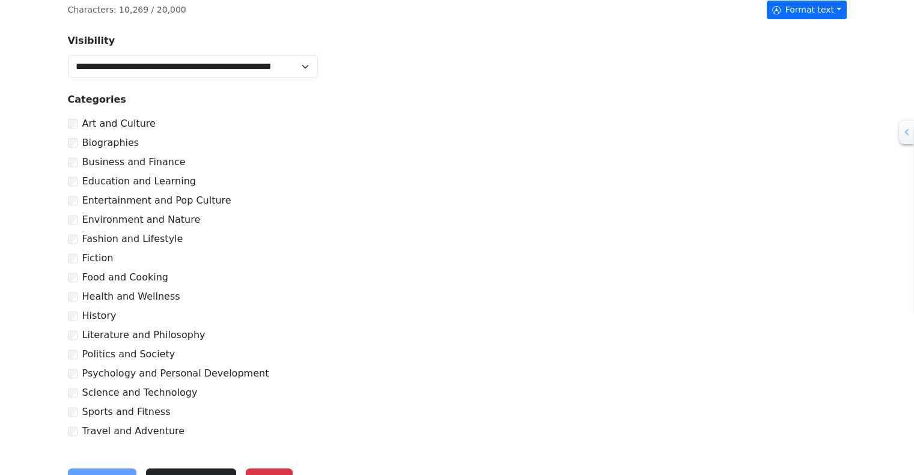
scroll to position [484, 0]
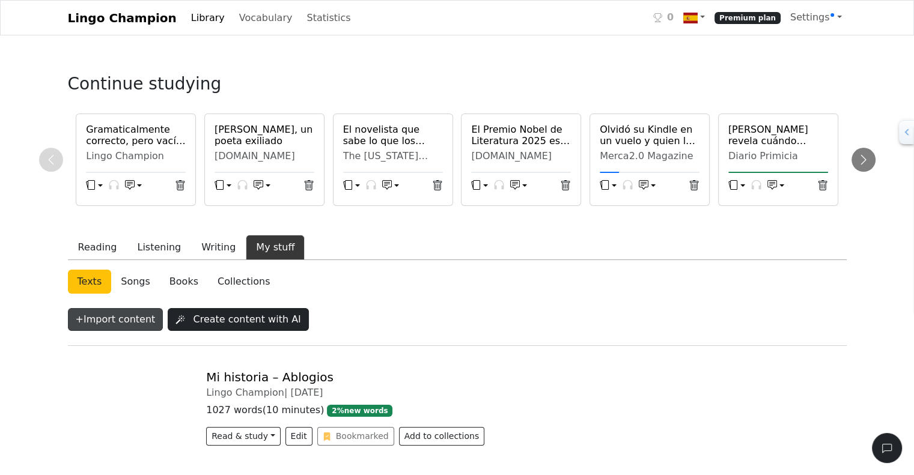
click at [111, 322] on button "+ Import content" at bounding box center [116, 319] width 96 height 23
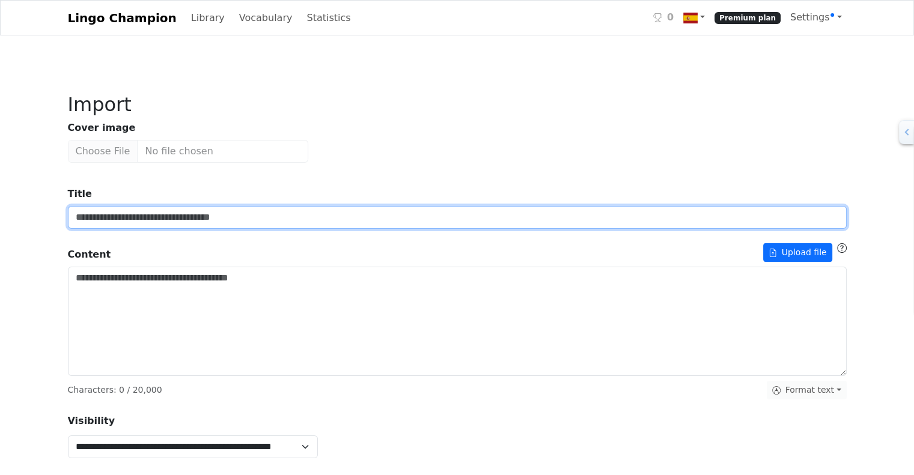
click at [183, 219] on input "Title" at bounding box center [457, 217] width 779 height 23
type input "**********"
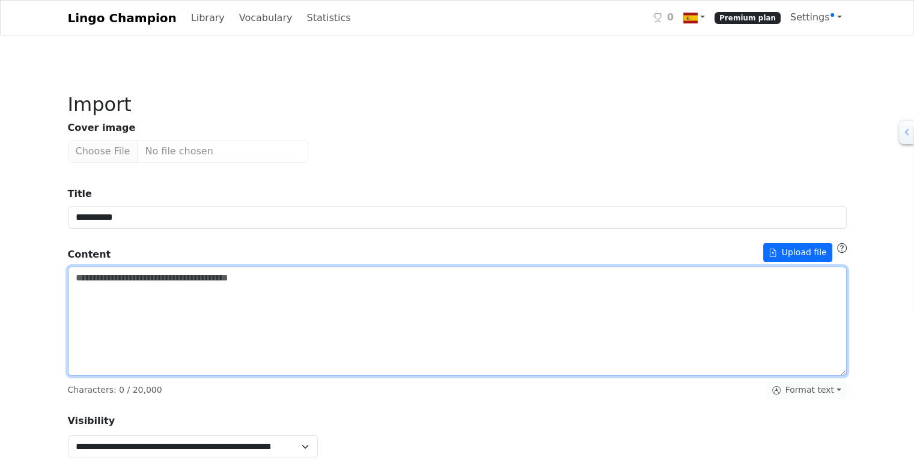
click at [154, 296] on textarea "Title" at bounding box center [457, 321] width 779 height 109
paste textarea "**********"
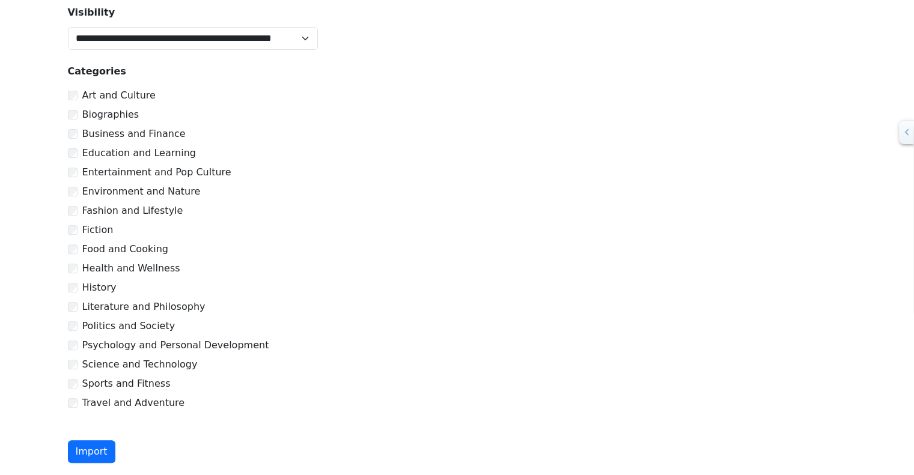
type textarea "**********"
click at [72, 347] on div "Psychology and Personal Development" at bounding box center [457, 345] width 779 height 14
click at [91, 451] on button "Import" at bounding box center [91, 451] width 47 height 23
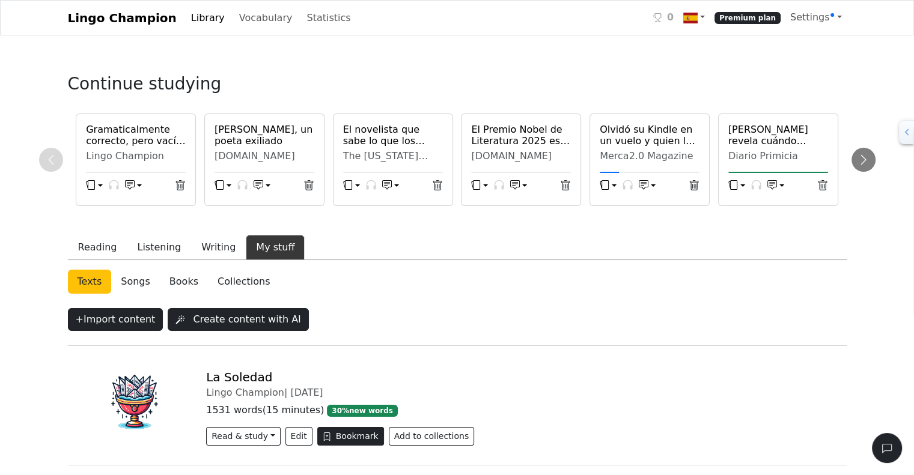
click at [341, 439] on button "Bookmark" at bounding box center [350, 436] width 67 height 19
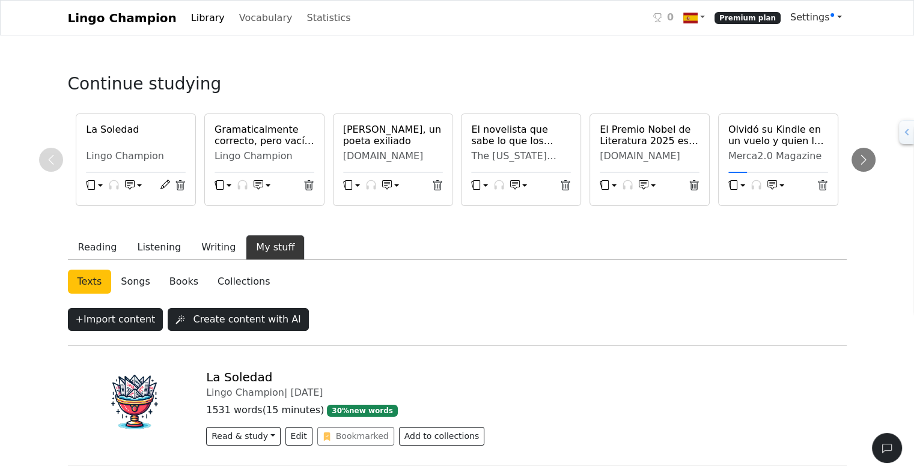
click at [808, 22] on span "Settings" at bounding box center [812, 16] width 44 height 11
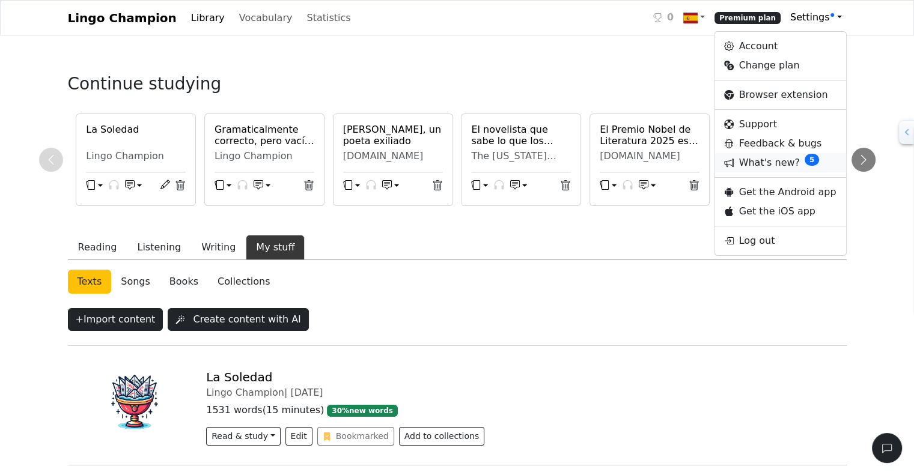
click at [788, 166] on link "What's new? 5" at bounding box center [780, 162] width 131 height 19
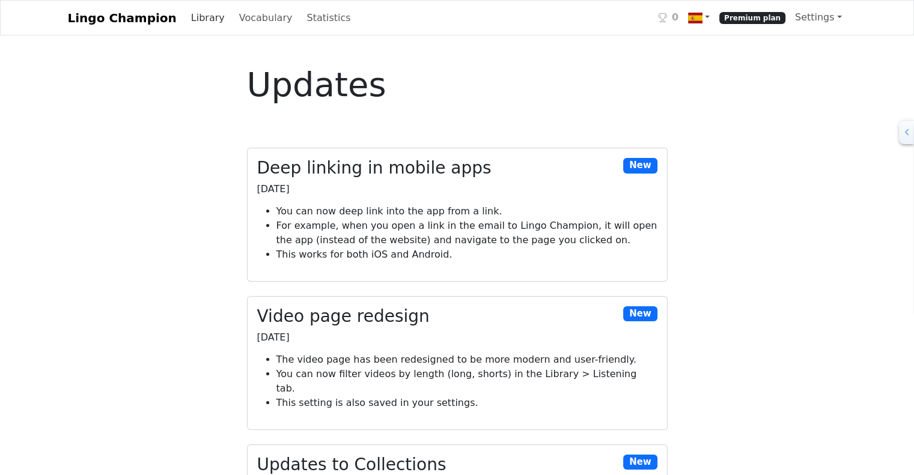
click at [186, 19] on link "Library" at bounding box center [207, 18] width 43 height 24
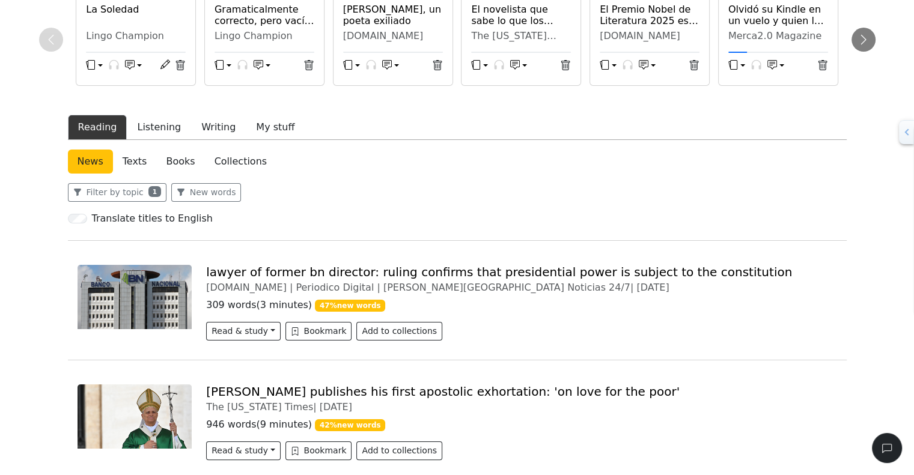
scroll to position [117, 0]
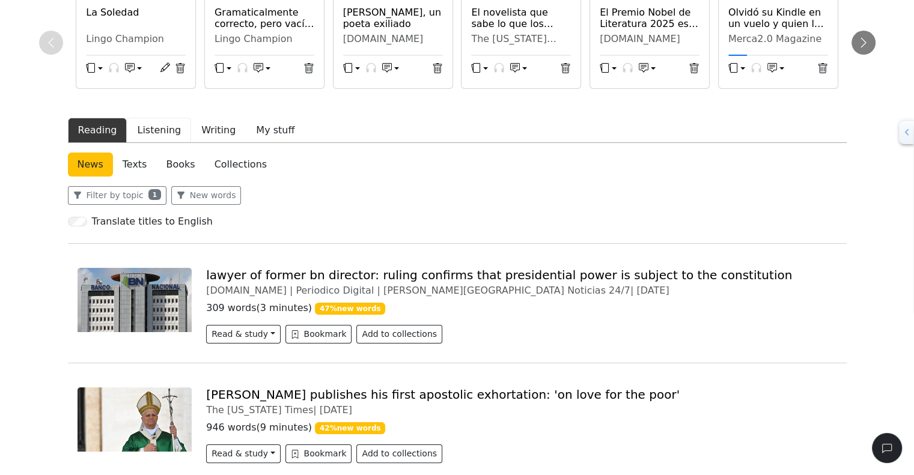
click at [144, 133] on button "Listening" at bounding box center [159, 130] width 64 height 25
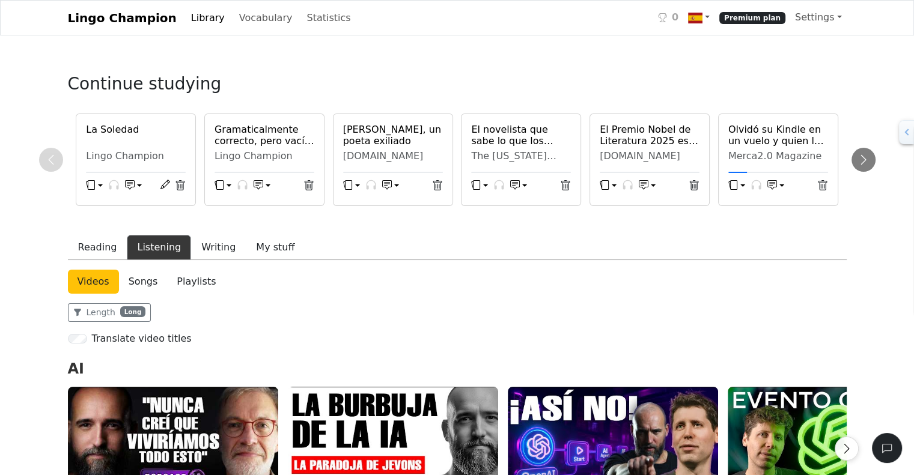
click at [116, 125] on h6 "La Soledad" at bounding box center [136, 129] width 100 height 11
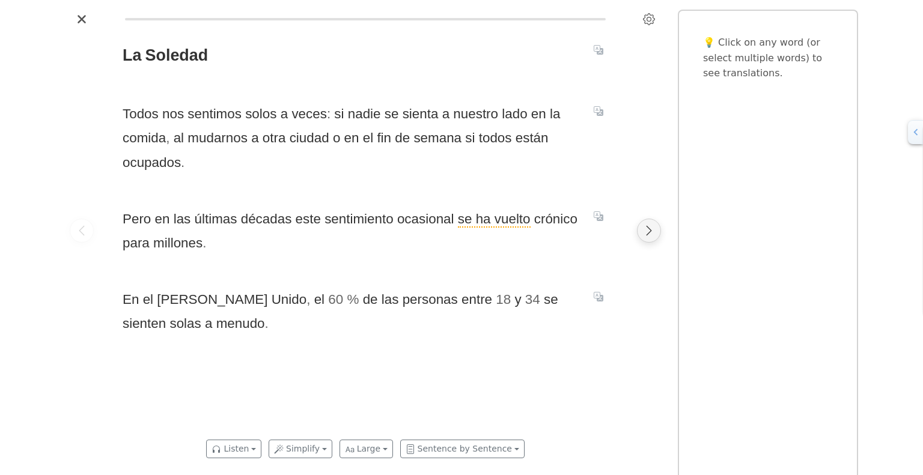
click at [654, 229] on icon "Next page" at bounding box center [649, 231] width 12 height 12
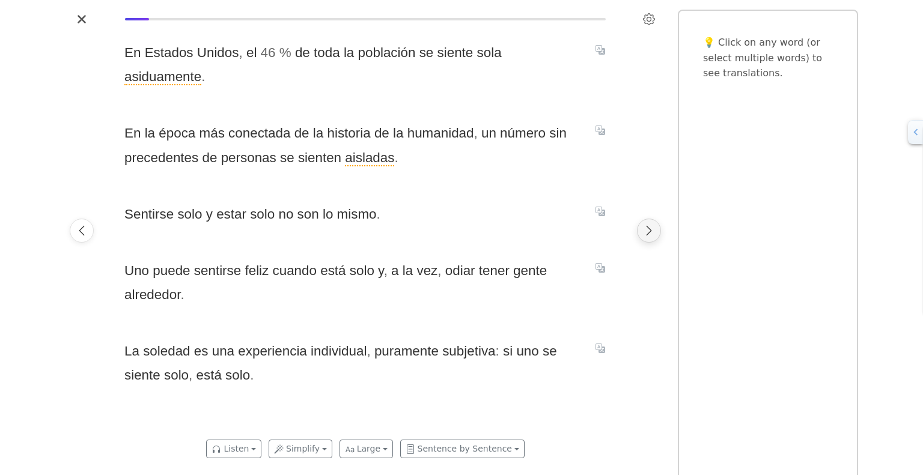
scroll to position [0, 510]
drag, startPoint x: 389, startPoint y: 248, endPoint x: 428, endPoint y: 247, distance: 38.5
click at [428, 259] on span "Uno puede sentirse feliz cuando está solo y , a la vez , odiar tener gente alre…" at bounding box center [351, 283] width 457 height 49
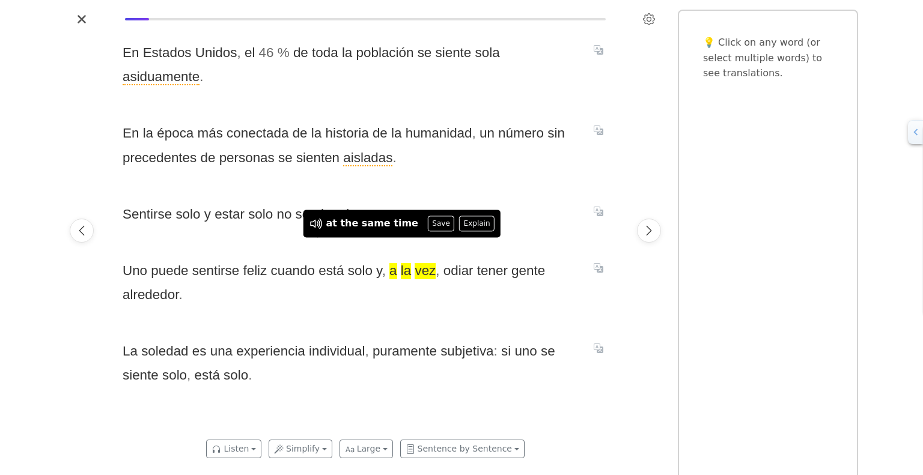
click at [442, 269] on span "Uno puede sentirse feliz cuando está solo y , a la vez , odiar tener gente alre…" at bounding box center [351, 283] width 457 height 49
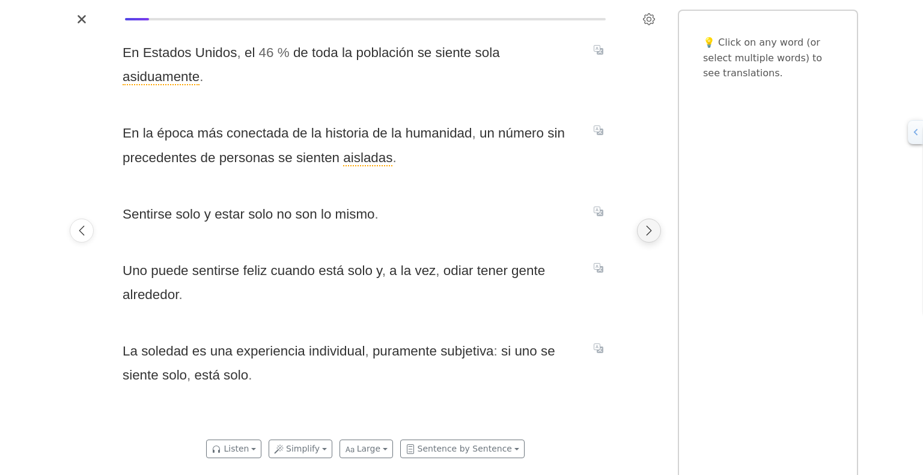
click at [644, 231] on icon "Next page" at bounding box center [649, 231] width 12 height 12
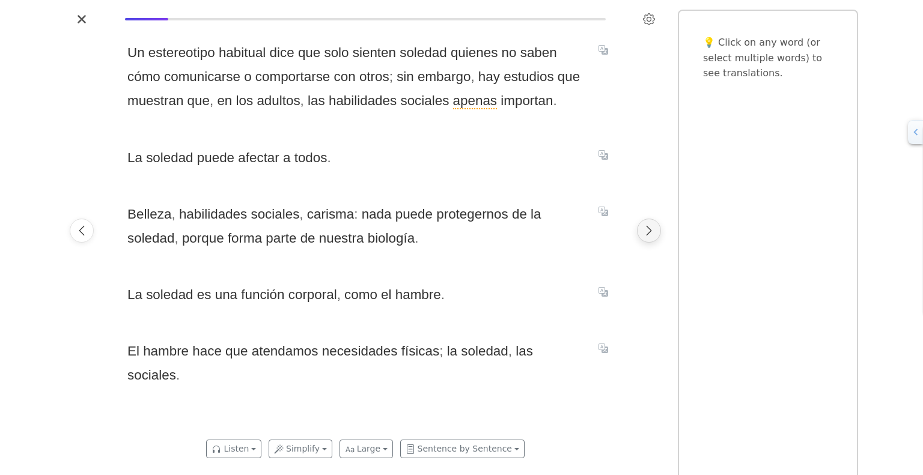
scroll to position [0, 1019]
click at [653, 229] on icon "Next page" at bounding box center [649, 231] width 12 height 12
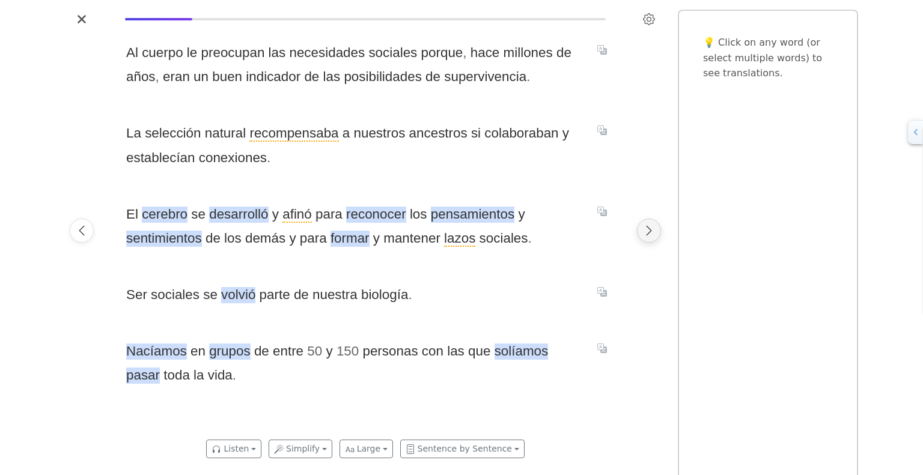
scroll to position [0, 1529]
click at [650, 229] on icon "Next page" at bounding box center [649, 231] width 12 height 12
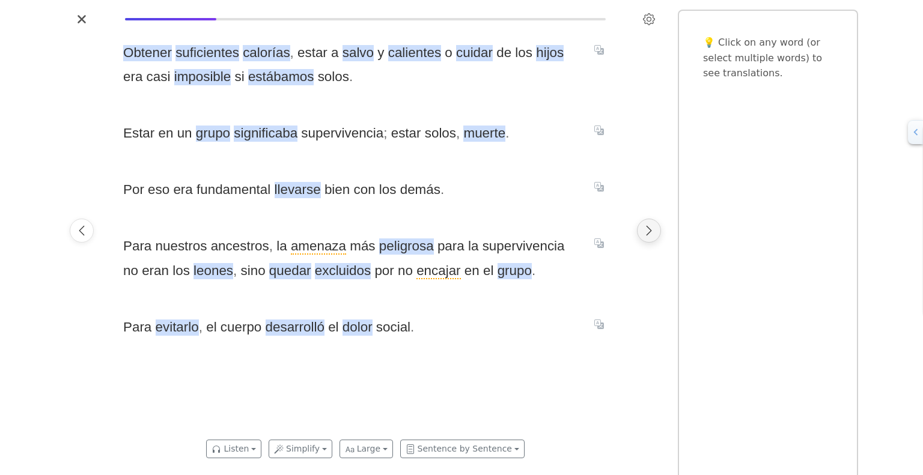
scroll to position [0, 2038]
click at [653, 227] on icon "Next page" at bounding box center [649, 231] width 12 height 12
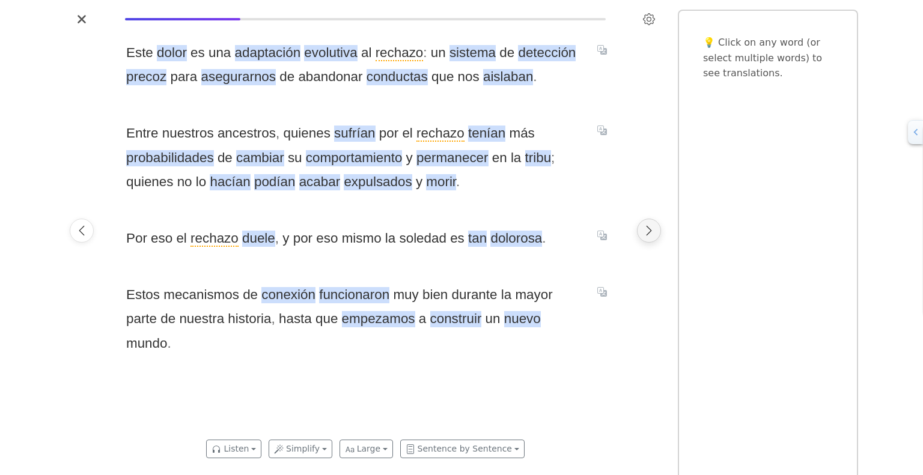
scroll to position [0, 2548]
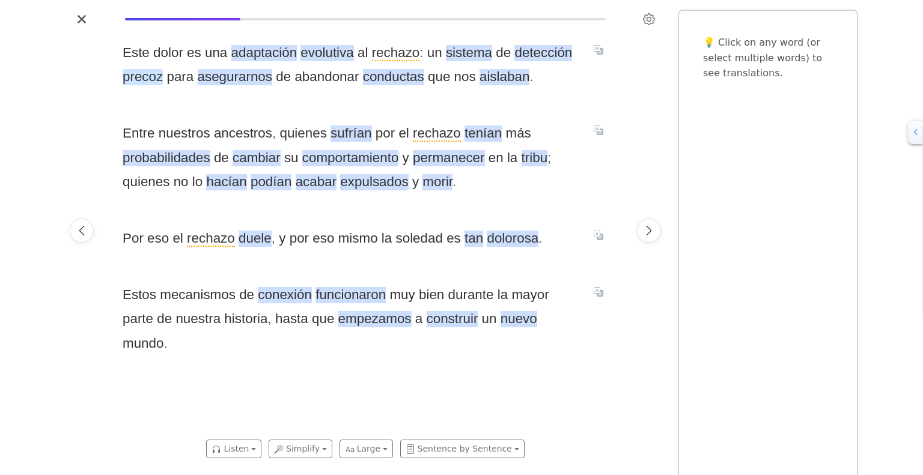
click at [139, 81] on span "precoz" at bounding box center [143, 77] width 40 height 16
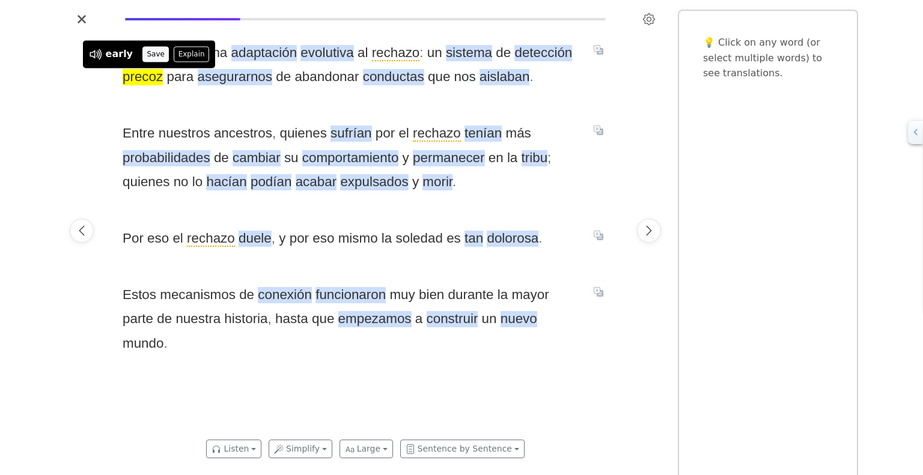
click at [146, 53] on button "Save" at bounding box center [155, 54] width 26 height 16
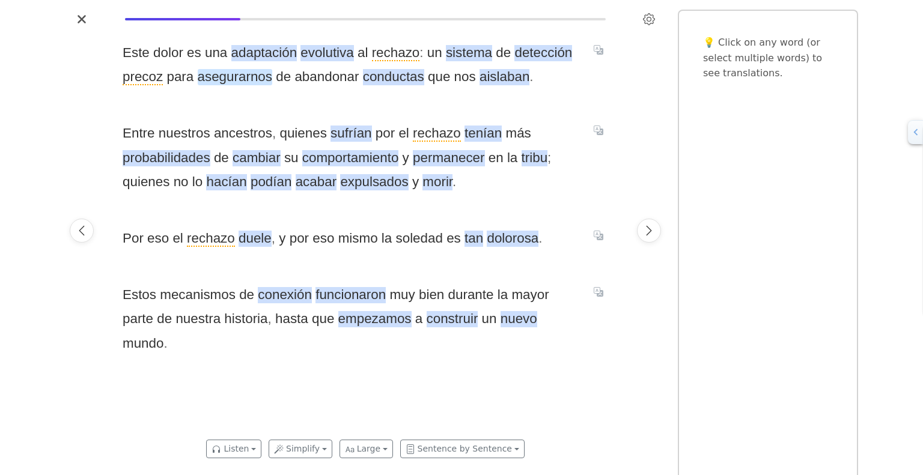
click at [249, 84] on span "asegurarnos" at bounding box center [235, 77] width 75 height 16
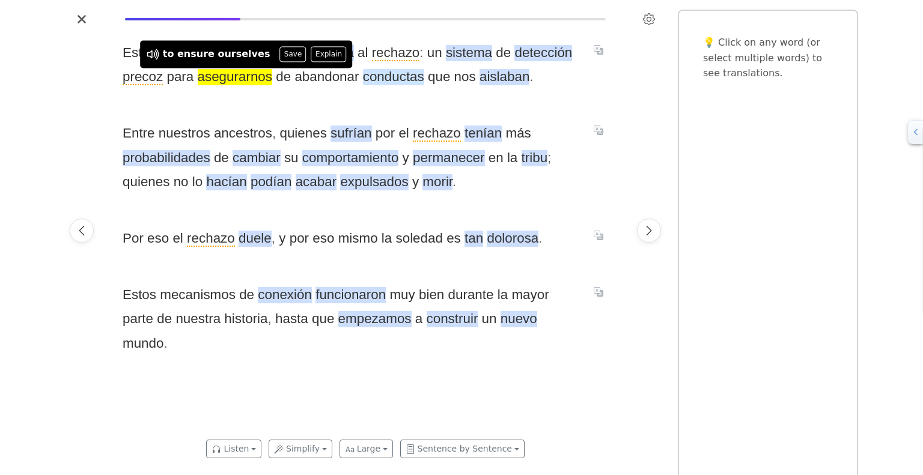
click at [389, 85] on span "conductas" at bounding box center [393, 77] width 61 height 16
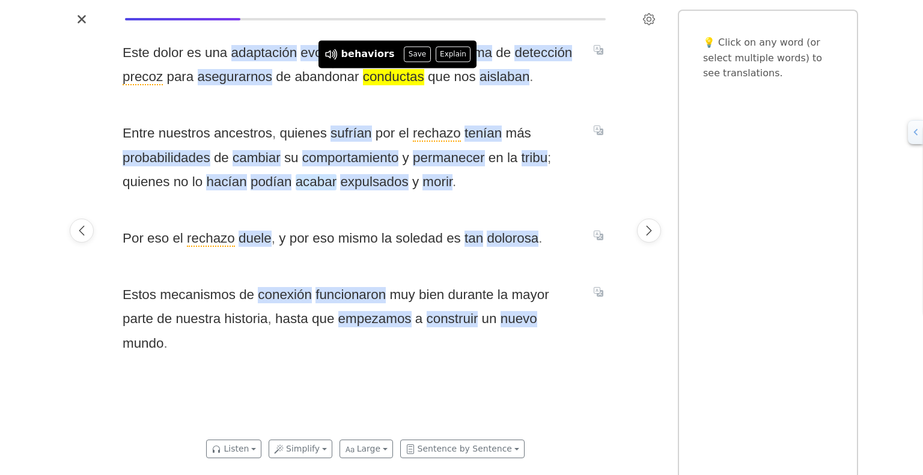
click at [308, 180] on span "acabar" at bounding box center [316, 182] width 41 height 16
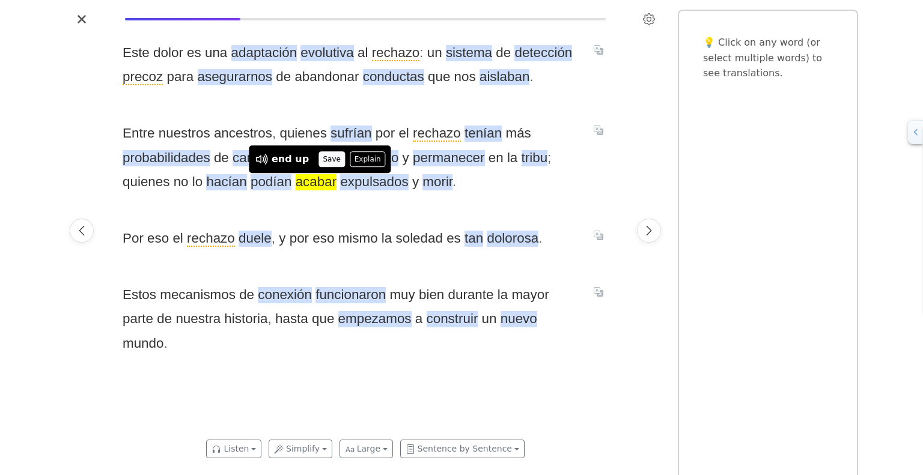
click at [324, 157] on button "Save" at bounding box center [331, 159] width 26 height 16
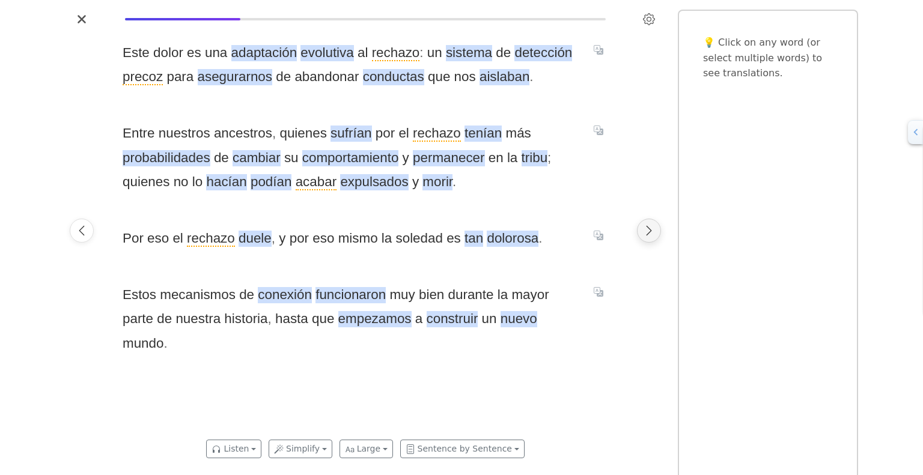
click at [647, 232] on icon "Next page" at bounding box center [649, 231] width 12 height 12
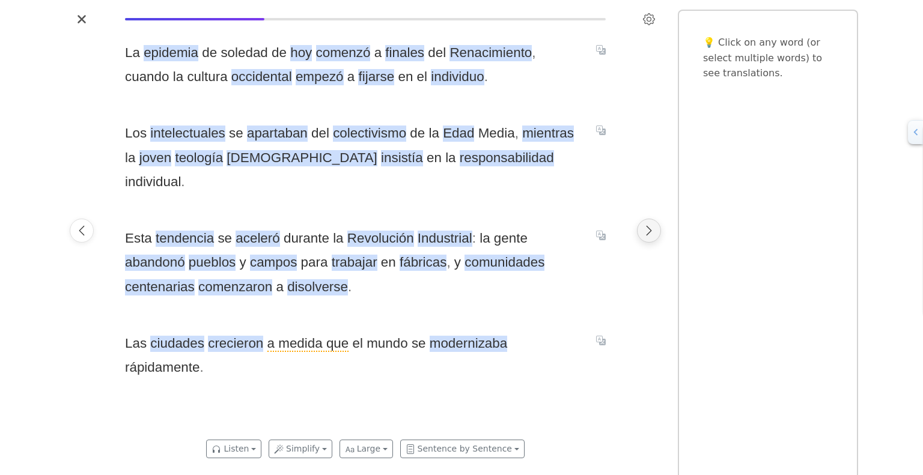
scroll to position [0, 3058]
click at [388, 56] on span "finales" at bounding box center [402, 53] width 39 height 16
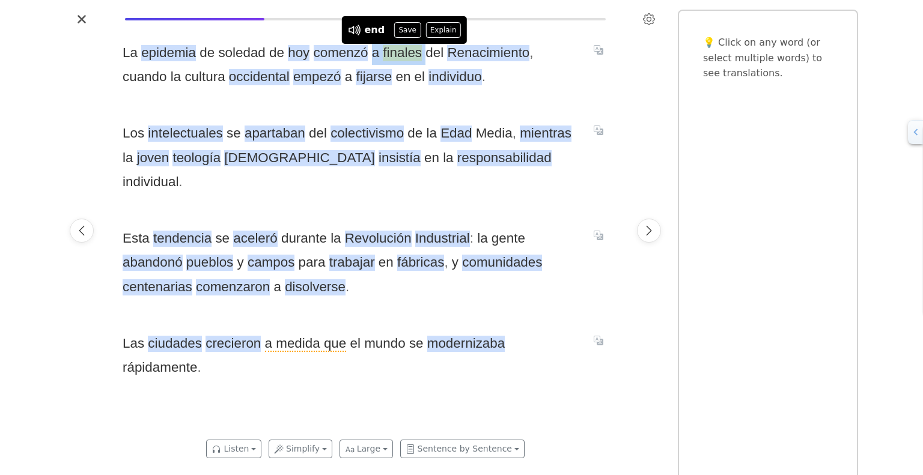
drag, startPoint x: 371, startPoint y: 55, endPoint x: 419, endPoint y: 52, distance: 48.8
click at [419, 52] on span "La epidemia de soledad de hoy comenzó a finales del Renacimiento , cuando la cu…" at bounding box center [351, 65] width 457 height 49
click at [456, 59] on span "Renacimiento" at bounding box center [488, 53] width 82 height 16
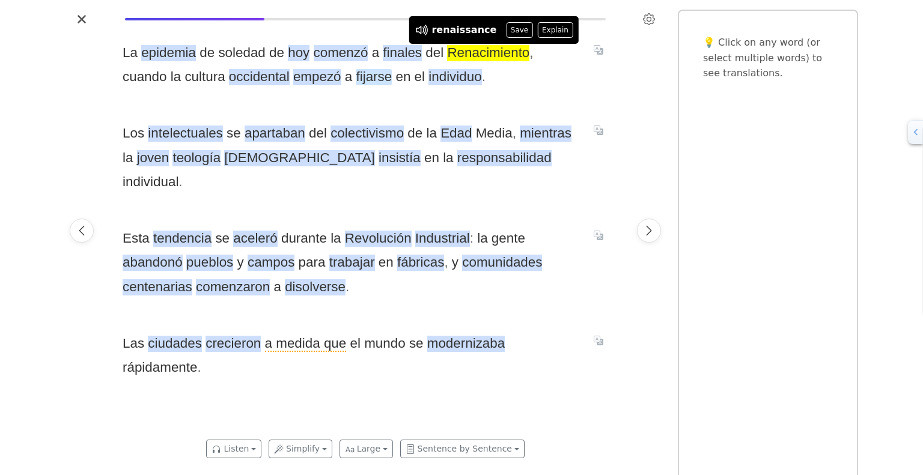
click at [356, 78] on span "fijarse" at bounding box center [374, 77] width 36 height 16
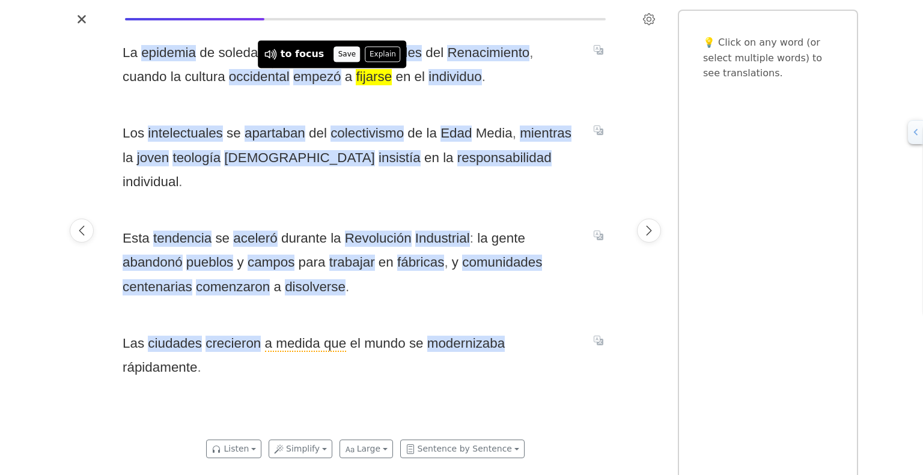
click at [337, 57] on button "Save" at bounding box center [347, 54] width 26 height 16
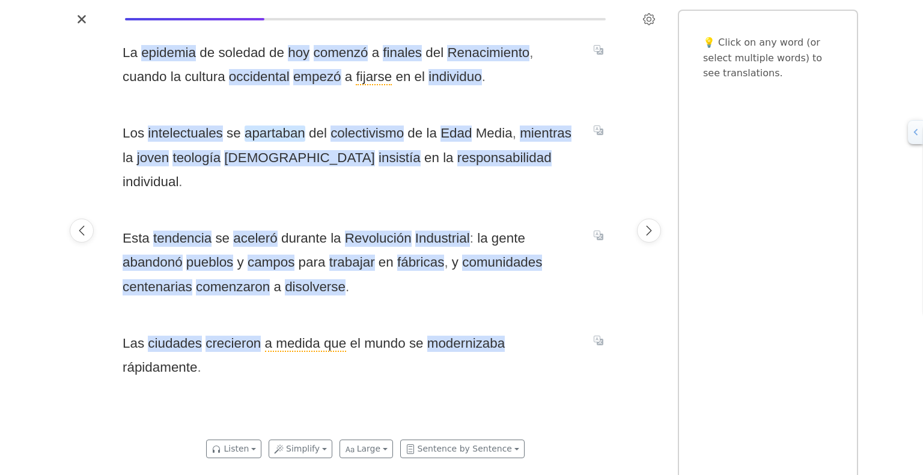
click at [290, 126] on span "apartaban" at bounding box center [275, 134] width 61 height 16
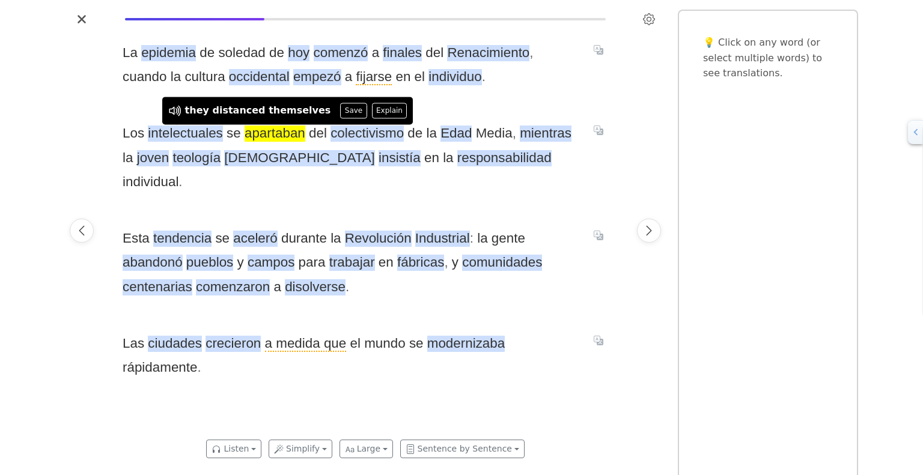
click at [427, 102] on div "La epidemia de soledad de hoy comenzó a finales del Renacimiento , cuando la cu…" at bounding box center [366, 231] width 510 height 404
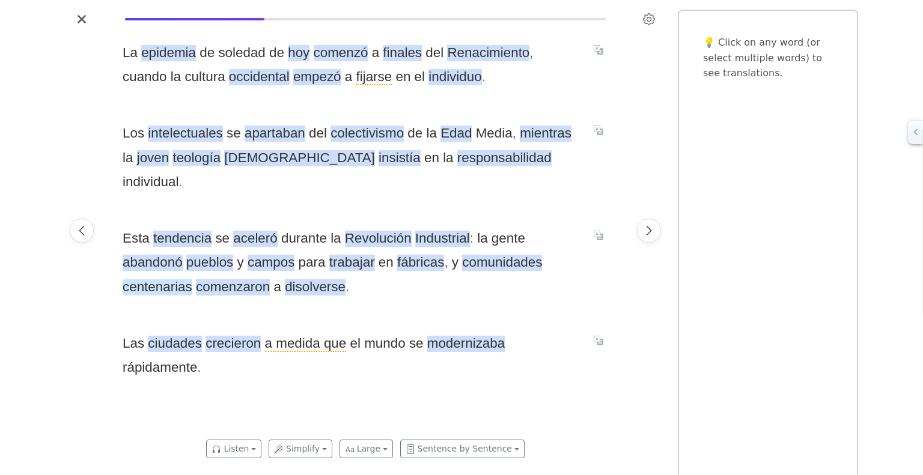
click at [167, 279] on span "centenarias" at bounding box center [158, 287] width 70 height 16
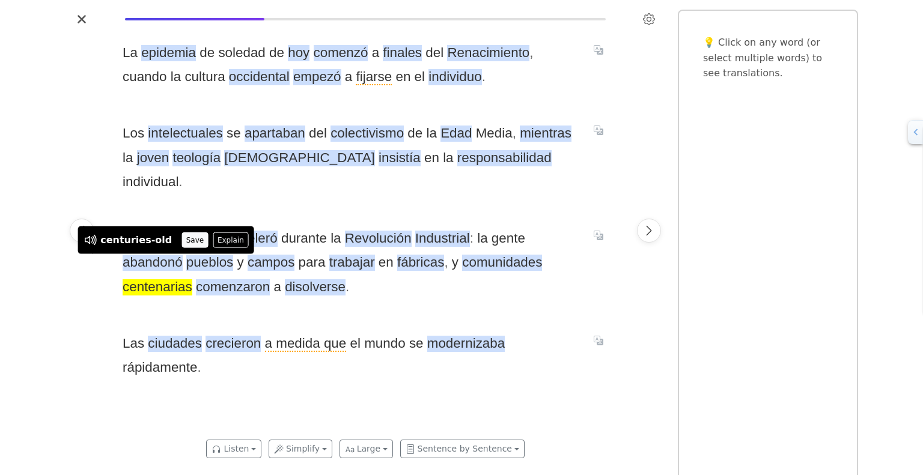
click at [181, 239] on button "Save" at bounding box center [194, 241] width 26 height 16
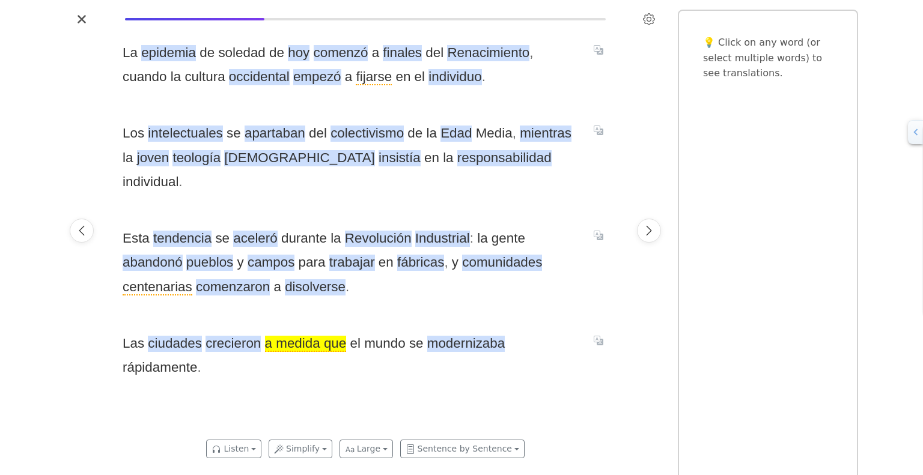
click at [276, 336] on span "medida" at bounding box center [298, 344] width 44 height 16
click at [328, 367] on div "La epidemia de soledad de hoy comenzó a finales del Renacimiento , cuando la cu…" at bounding box center [366, 231] width 510 height 404
click at [647, 233] on icon "Next page" at bounding box center [649, 231] width 12 height 12
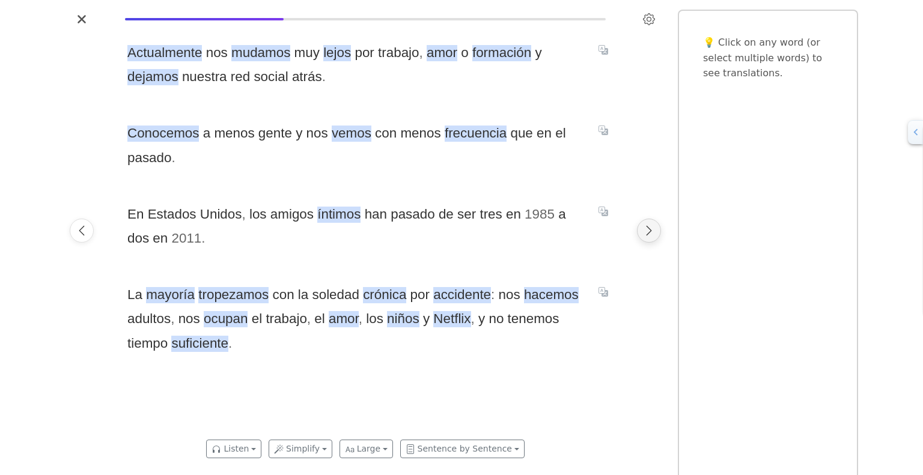
scroll to position [0, 3567]
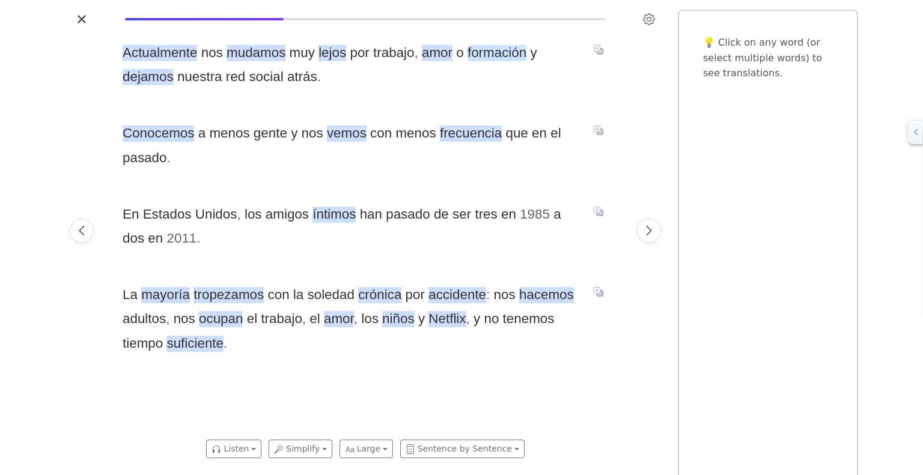
click at [484, 57] on span "formación" at bounding box center [497, 53] width 59 height 16
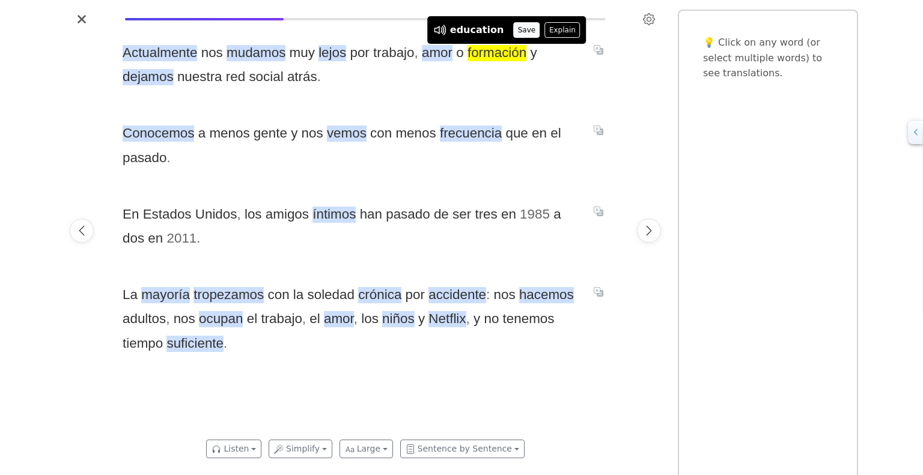
click at [514, 31] on button "Save" at bounding box center [526, 30] width 26 height 16
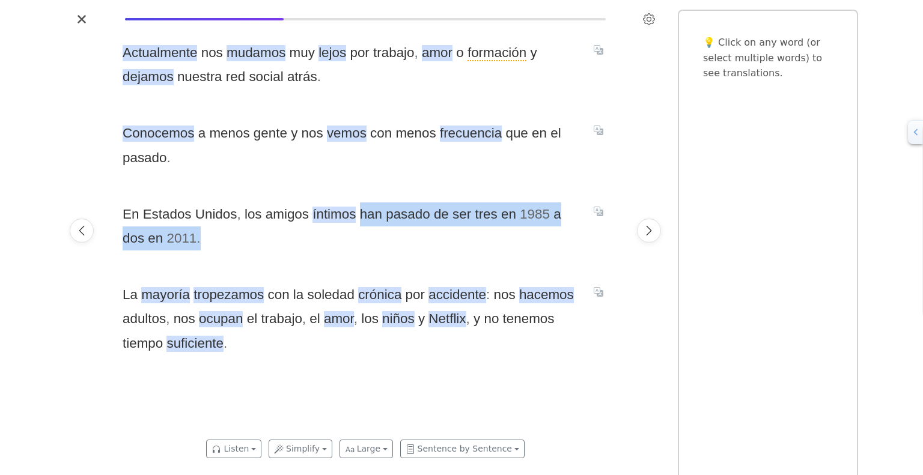
drag, startPoint x: 355, startPoint y: 218, endPoint x: 419, endPoint y: 227, distance: 64.3
click at [419, 227] on span "En Estados Unidos , los amigos íntimos han pasado de ser tres en 1985 a dos en …" at bounding box center [351, 227] width 457 height 49
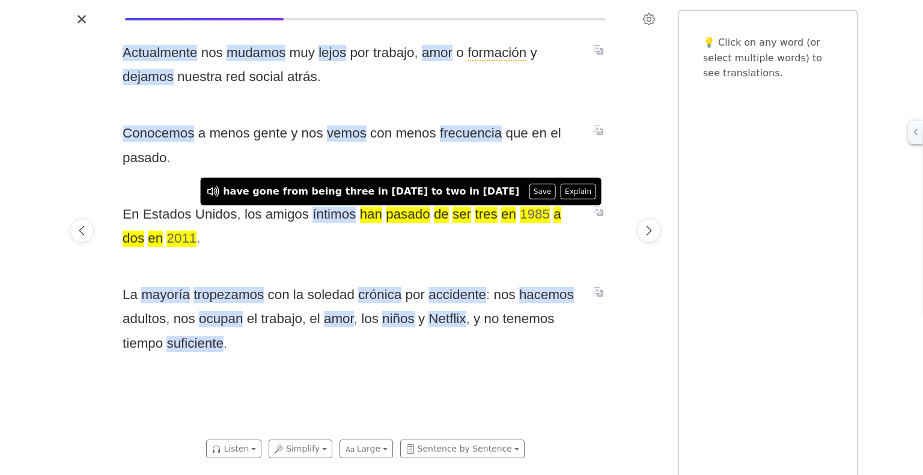
click at [419, 227] on span "En Estados Unidos , los amigos íntimos han pasado de ser tres en 1985 a dos en …" at bounding box center [351, 227] width 457 height 49
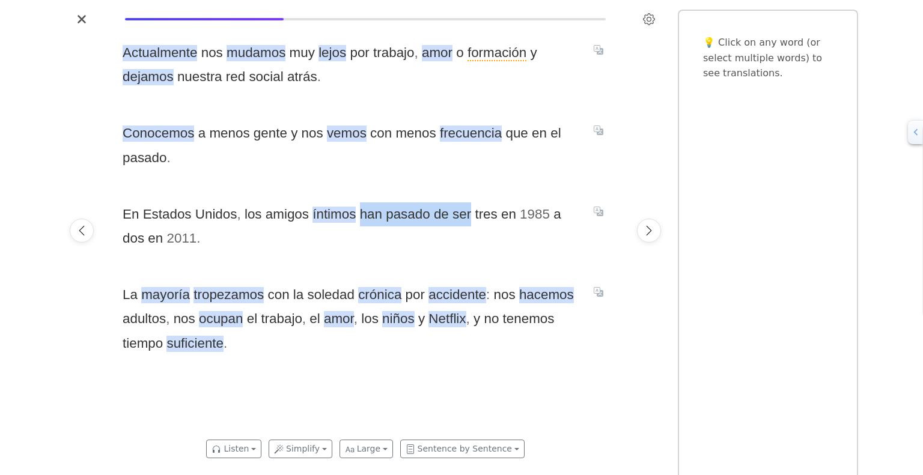
drag, startPoint x: 353, startPoint y: 217, endPoint x: 462, endPoint y: 222, distance: 108.3
click at [462, 222] on span "En Estados Unidos , los amigos íntimos han pasado de ser tres en 1985 a dos en …" at bounding box center [351, 227] width 457 height 49
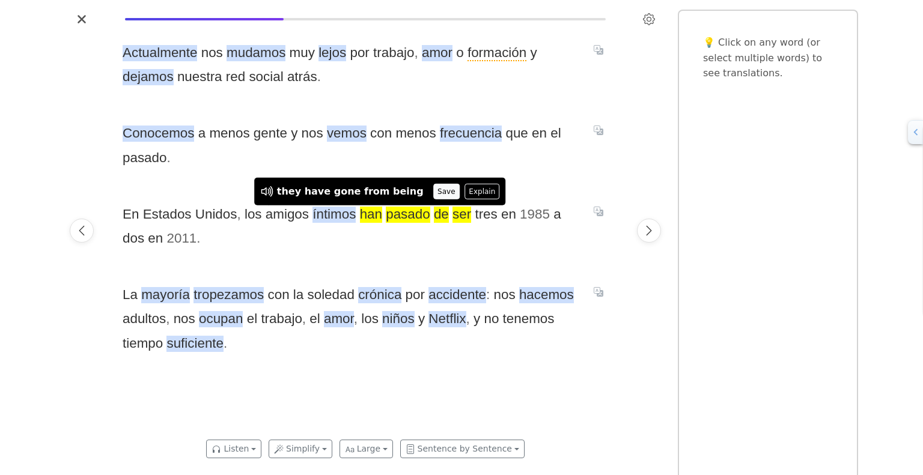
click at [433, 190] on button "Save" at bounding box center [446, 192] width 26 height 16
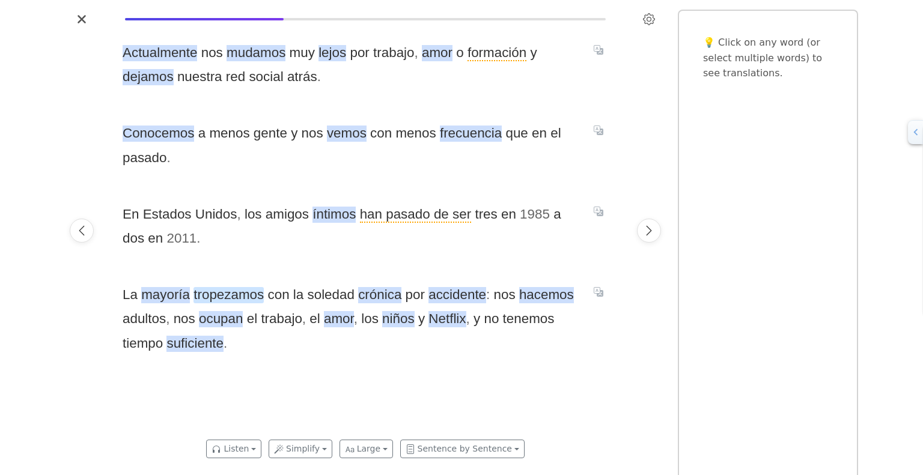
click at [225, 302] on span "tropezamos" at bounding box center [228, 295] width 70 height 16
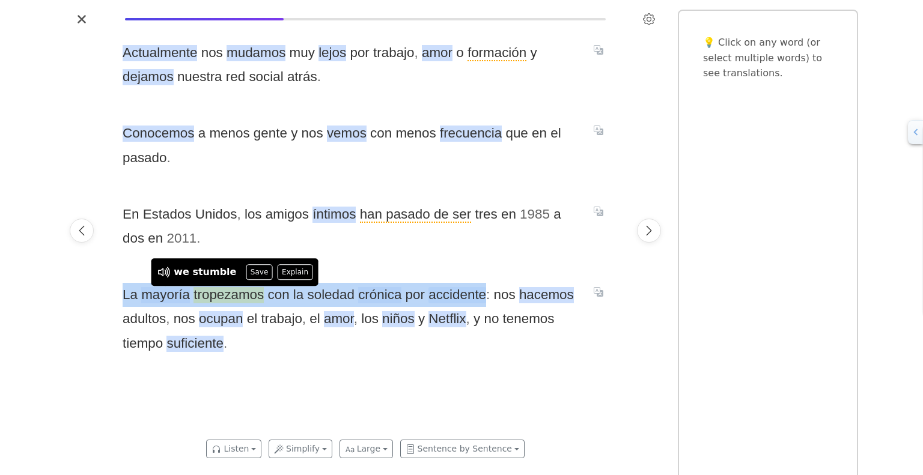
drag, startPoint x: 124, startPoint y: 296, endPoint x: 480, endPoint y: 294, distance: 355.8
click at [480, 294] on span "La mayoría tropezamos con la soledad crónica por accidente : nos hacemos adulto…" at bounding box center [351, 319] width 457 height 73
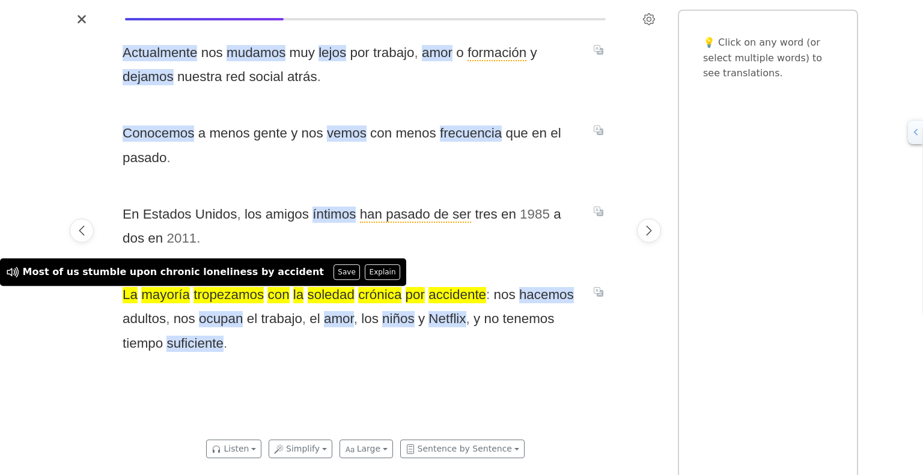
click at [389, 245] on span "En Estados Unidos , los amigos íntimos han pasado de ser tres en 1985 a dos en …" at bounding box center [351, 227] width 457 height 49
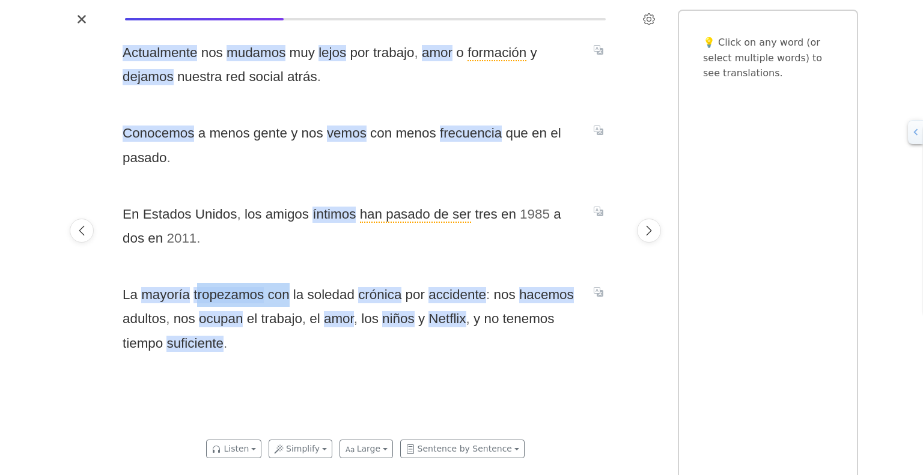
drag, startPoint x: 193, startPoint y: 299, endPoint x: 286, endPoint y: 298, distance: 92.5
click at [286, 298] on span "La mayoría tropezamos con la soledad crónica por accidente : nos hacemos adulto…" at bounding box center [351, 319] width 457 height 73
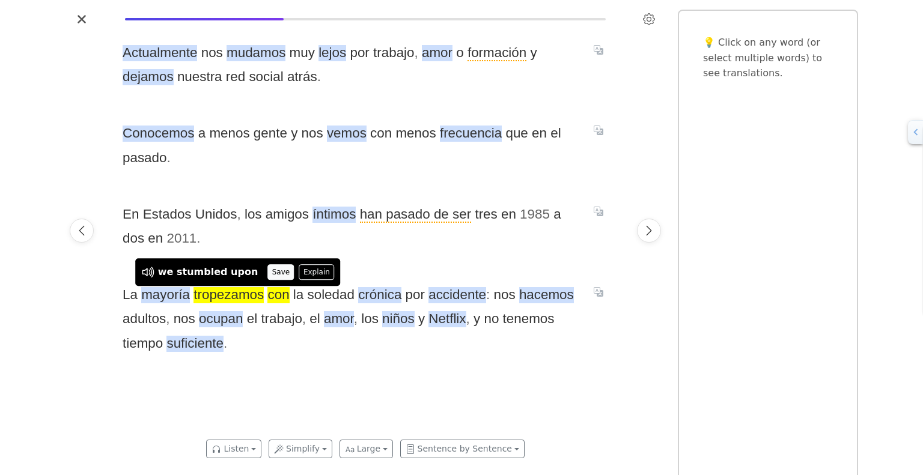
click at [267, 268] on button "Save" at bounding box center [280, 272] width 26 height 16
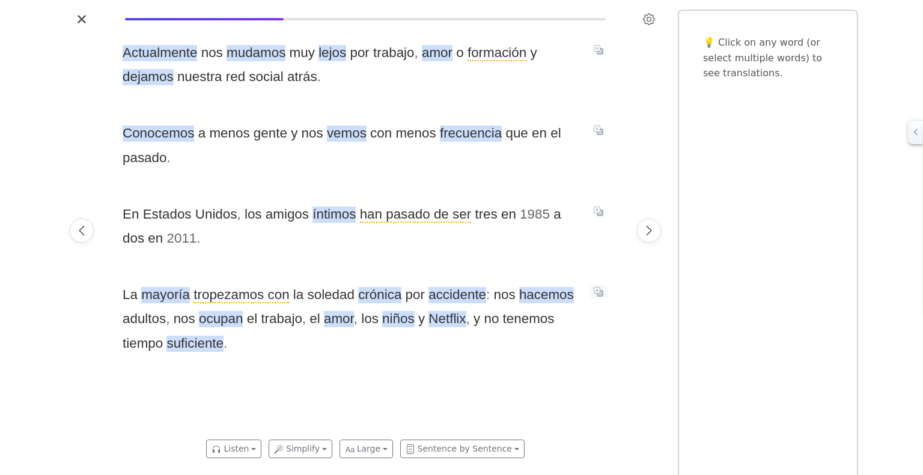
click at [600, 291] on icon "Translate sentence" at bounding box center [599, 292] width 10 height 10
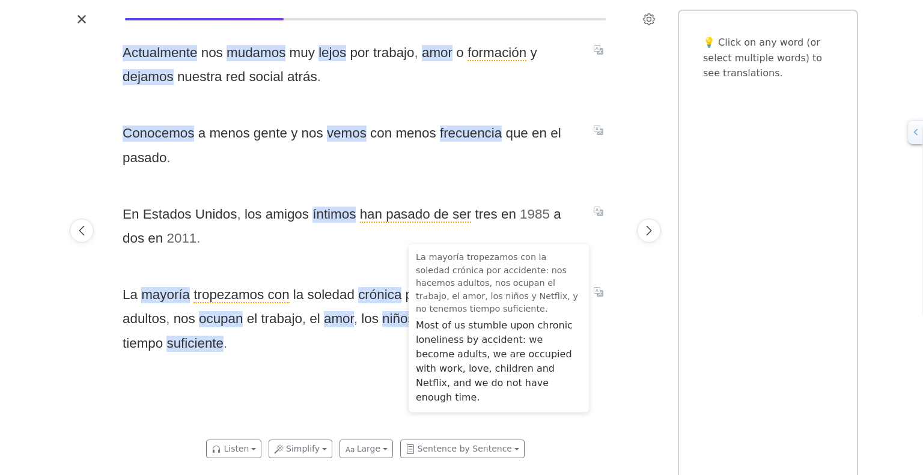
click at [623, 332] on div "La Soledad Todos nos sentimos solos a veces : si nadie se sienta a nuestro lado…" at bounding box center [365, 231] width 601 height 404
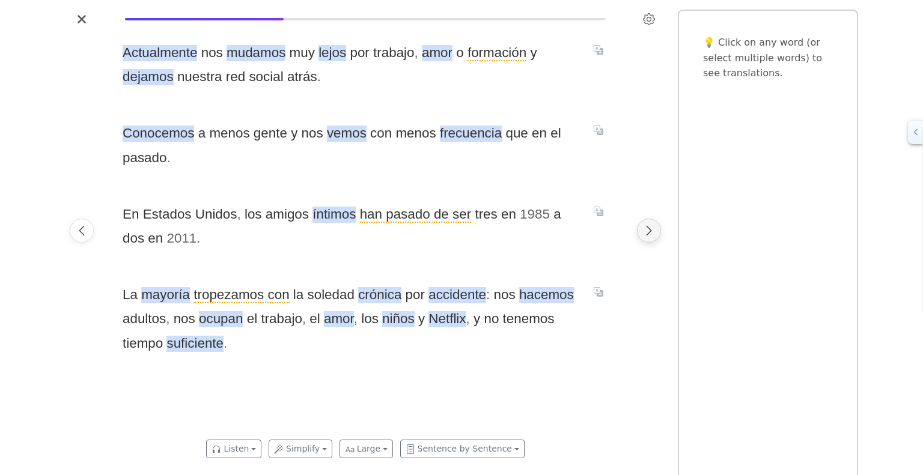
click at [649, 230] on icon "Next page" at bounding box center [649, 231] width 12 height 12
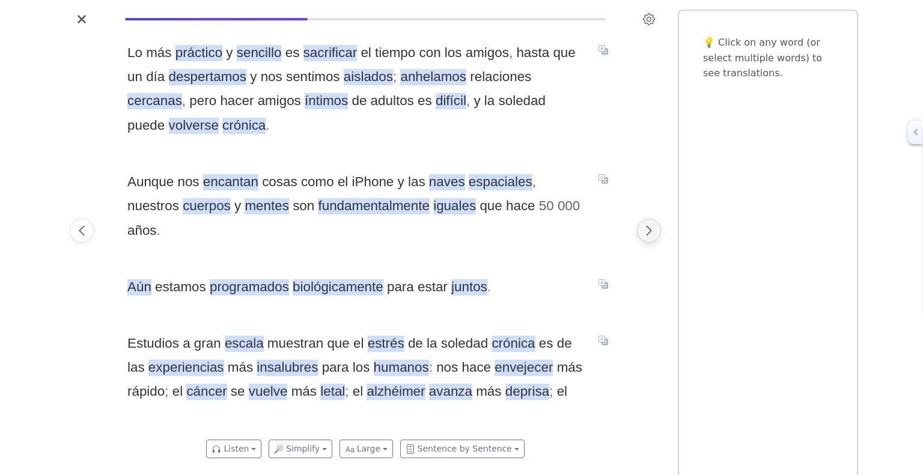
scroll to position [0, 4077]
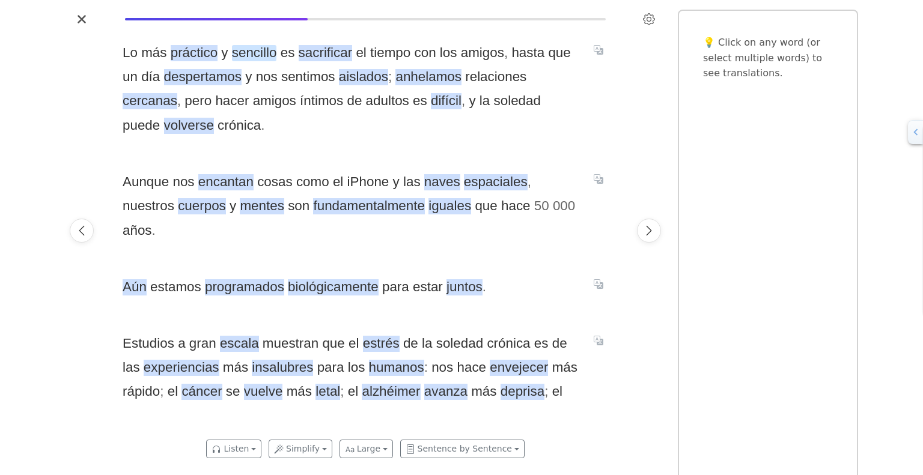
click at [257, 54] on span "sencillo" at bounding box center [254, 53] width 45 height 16
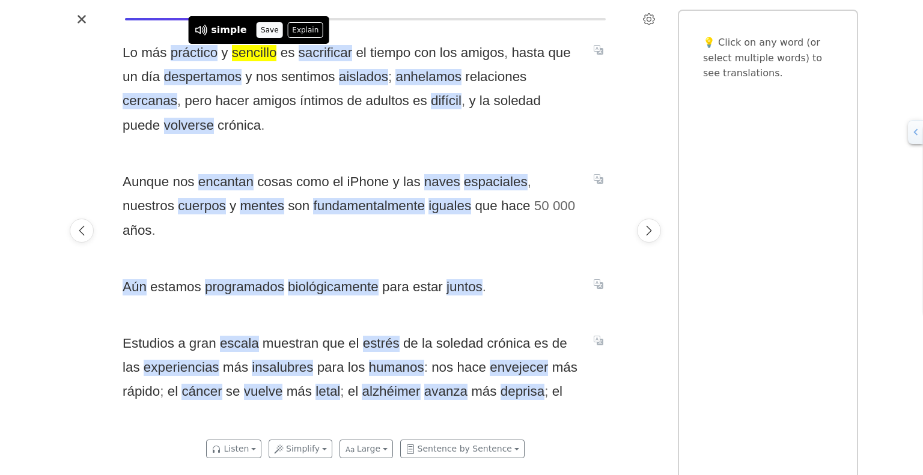
click at [262, 31] on button "Save" at bounding box center [270, 30] width 26 height 16
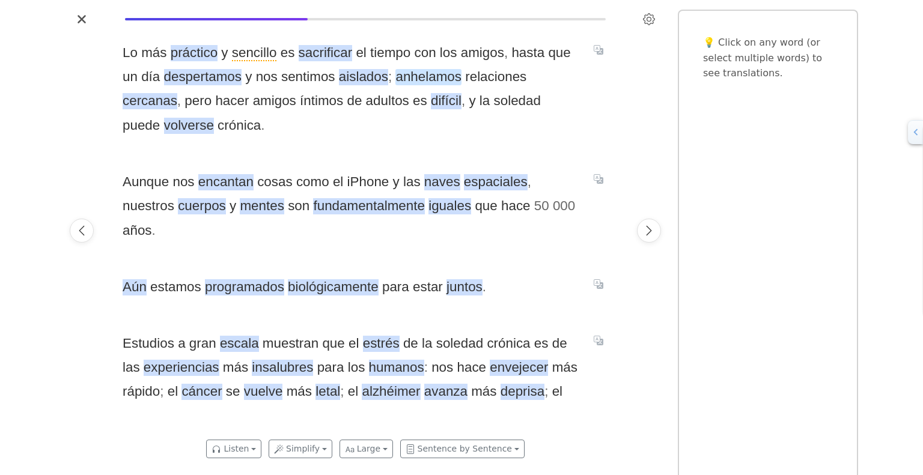
click at [418, 81] on span "anhelamos" at bounding box center [428, 77] width 66 height 16
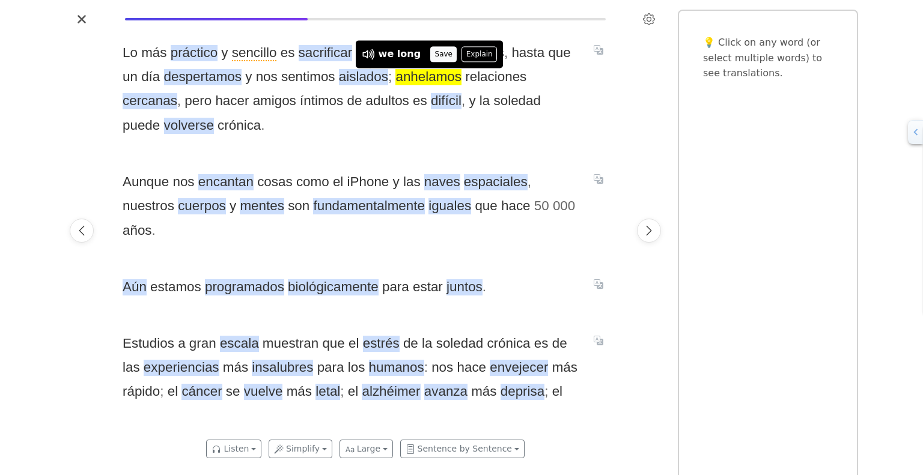
click at [439, 53] on button "Save" at bounding box center [443, 54] width 26 height 16
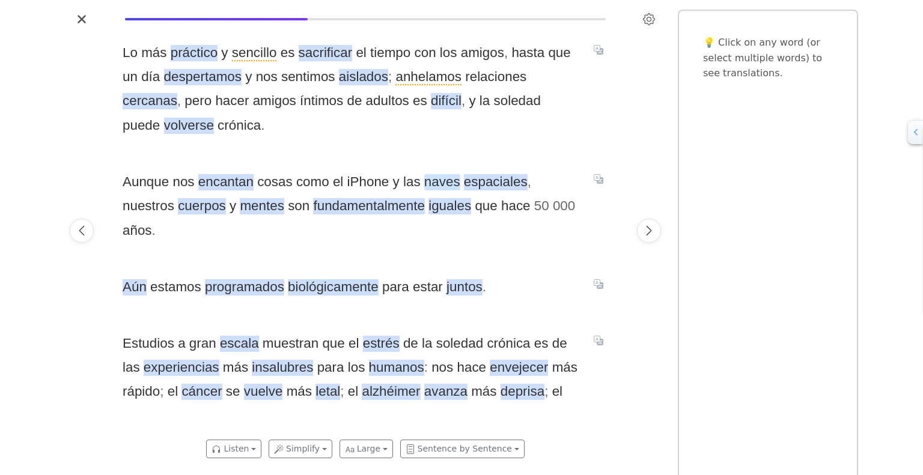
click at [433, 184] on span "naves" at bounding box center [442, 182] width 36 height 16
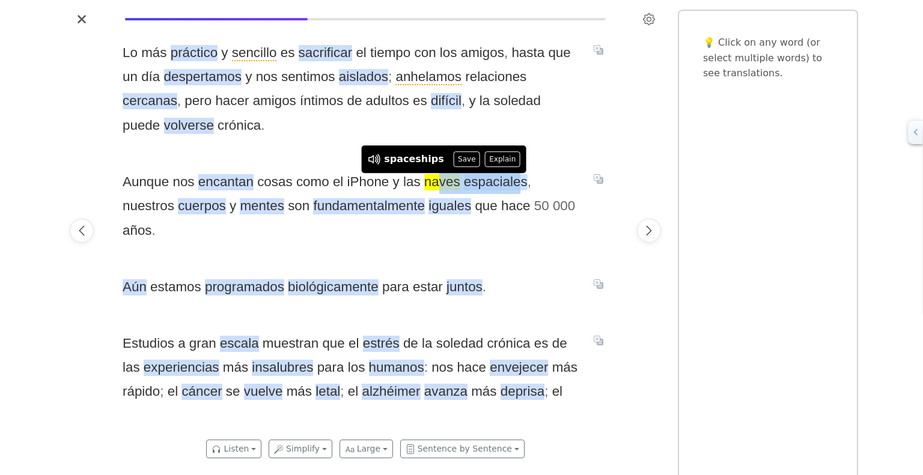
drag, startPoint x: 433, startPoint y: 184, endPoint x: 510, endPoint y: 189, distance: 77.0
click at [510, 189] on span "Aunque nos encantan cosas como el iPhone y las naves espaciales , nuestros cuer…" at bounding box center [351, 206] width 457 height 73
click at [459, 156] on button "Save" at bounding box center [467, 159] width 26 height 16
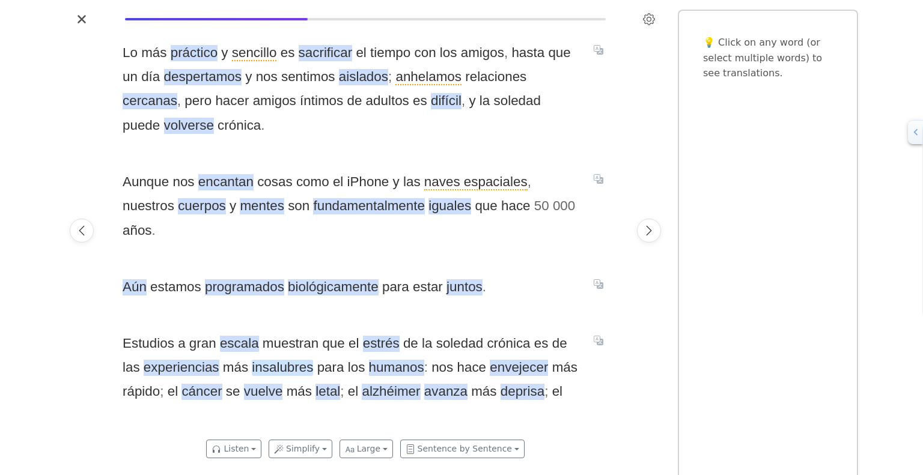
click at [266, 360] on span "insalubres" at bounding box center [282, 368] width 61 height 16
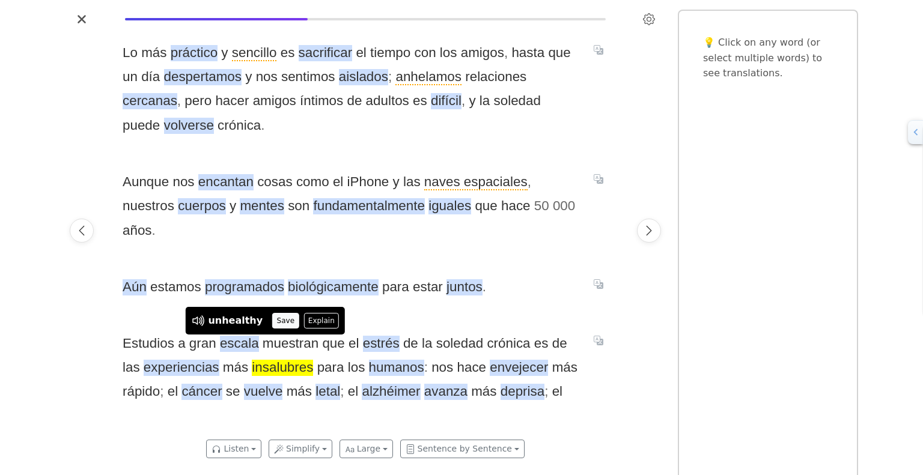
click at [272, 324] on button "Save" at bounding box center [285, 321] width 26 height 16
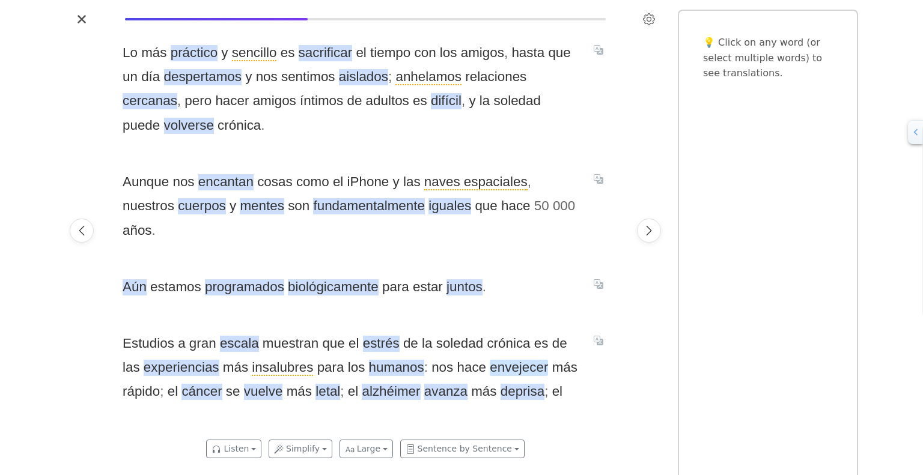
click at [490, 360] on span "envejecer" at bounding box center [519, 368] width 58 height 16
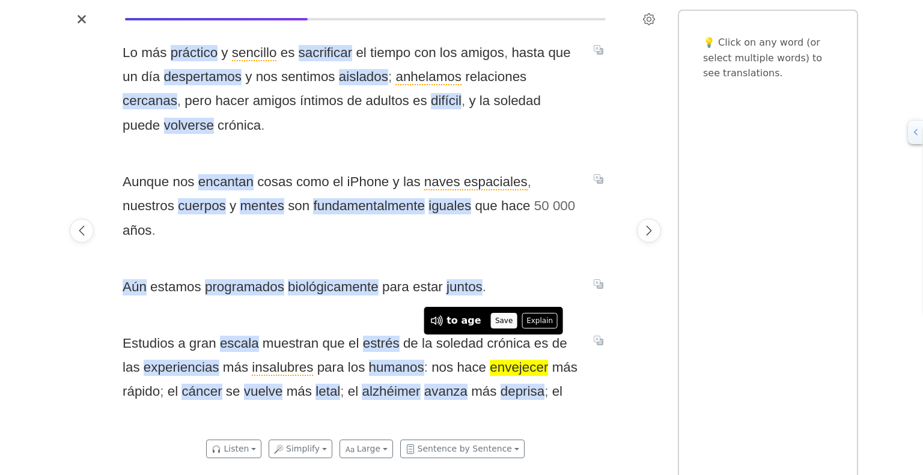
click at [495, 323] on button "Save" at bounding box center [504, 321] width 26 height 16
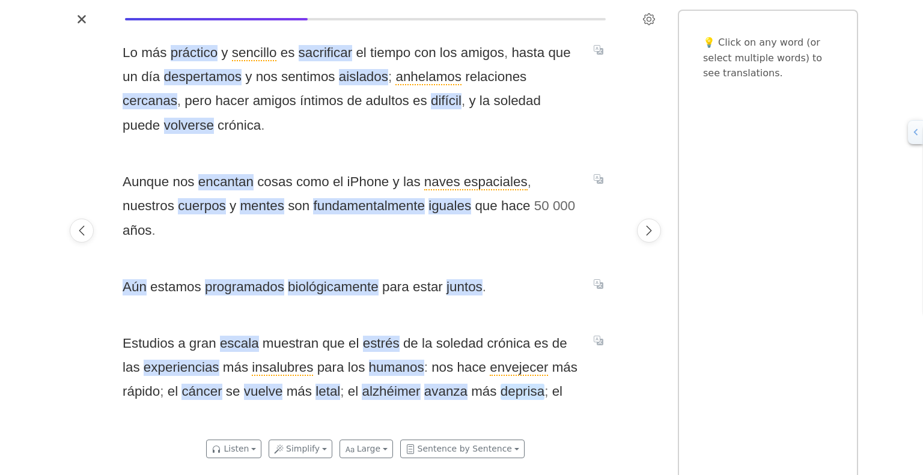
click at [515, 384] on span "deprisa" at bounding box center [523, 392] width 44 height 16
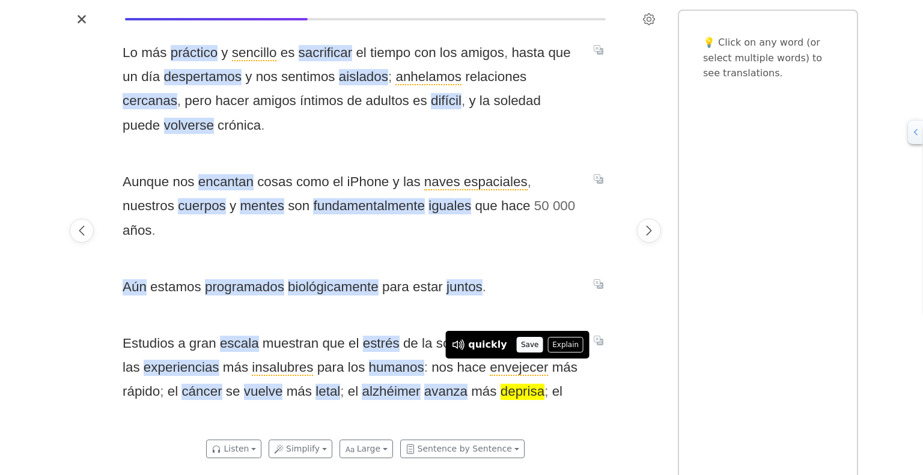
click at [518, 348] on button "Save" at bounding box center [530, 345] width 26 height 16
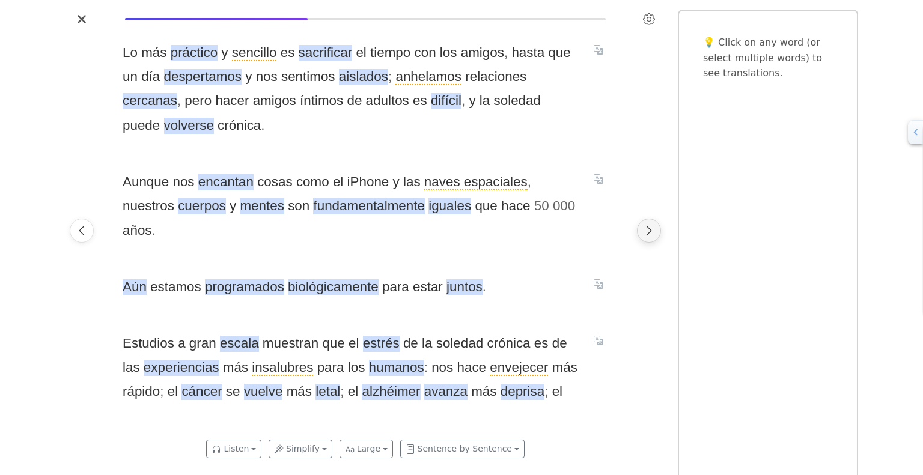
click at [645, 228] on icon "Next page" at bounding box center [649, 231] width 12 height 12
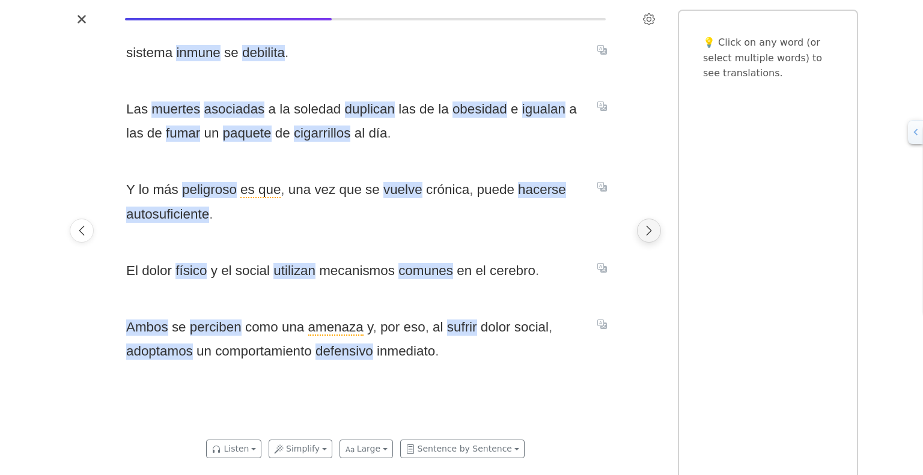
scroll to position [0, 4586]
